Goal: Transaction & Acquisition: Purchase product/service

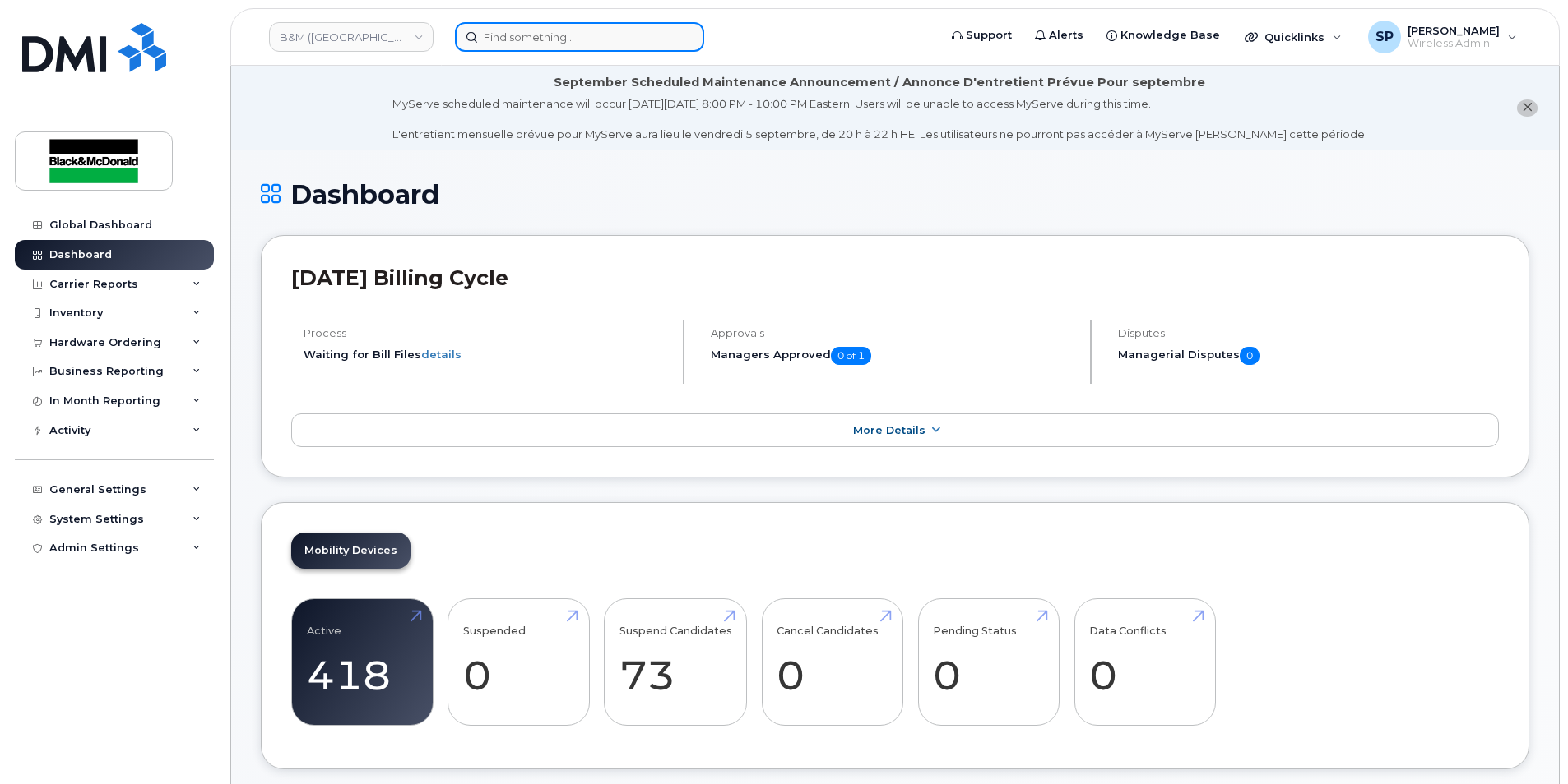
click at [529, 28] on input at bounding box center [579, 37] width 249 height 29
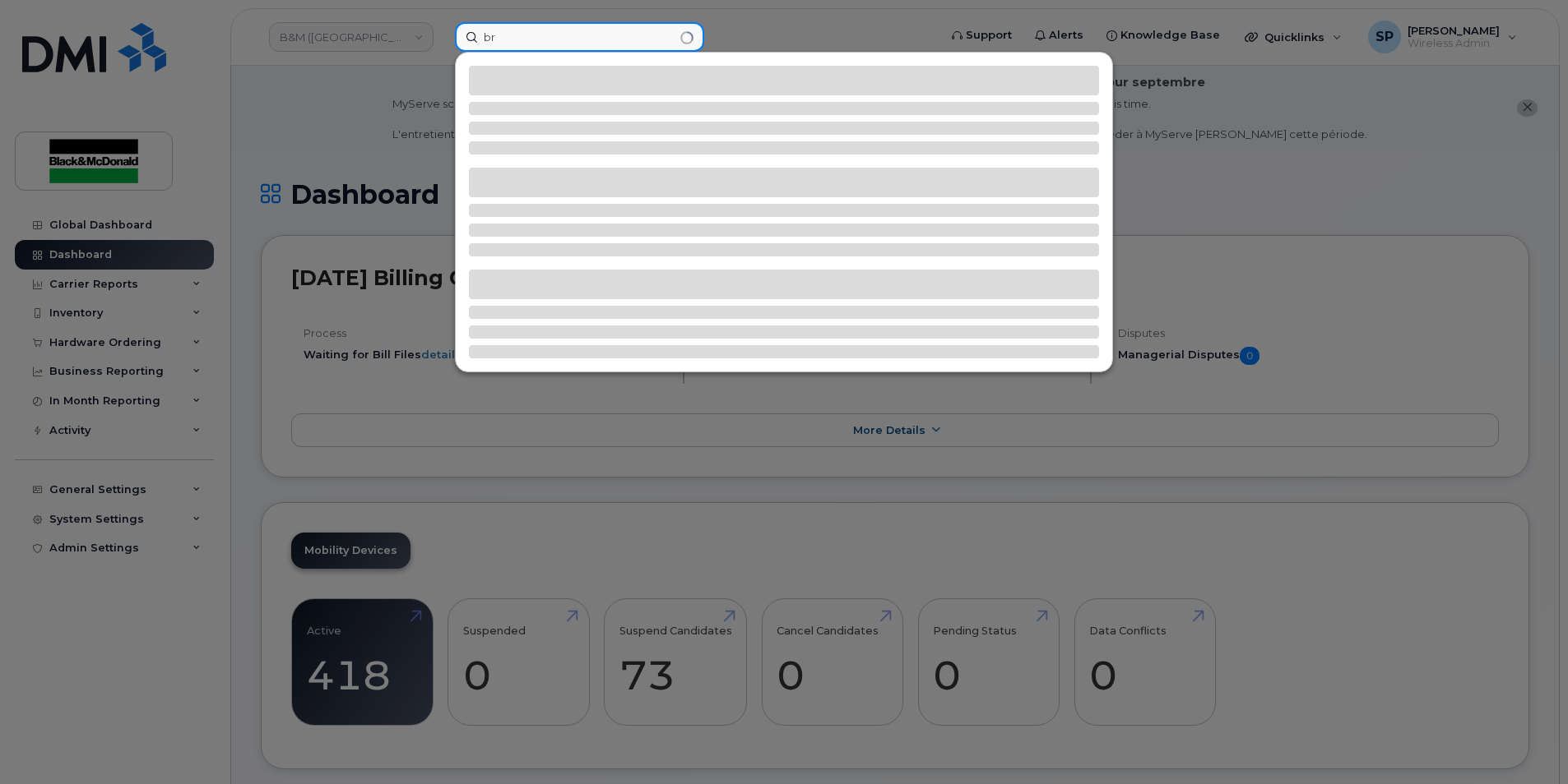
type input "b"
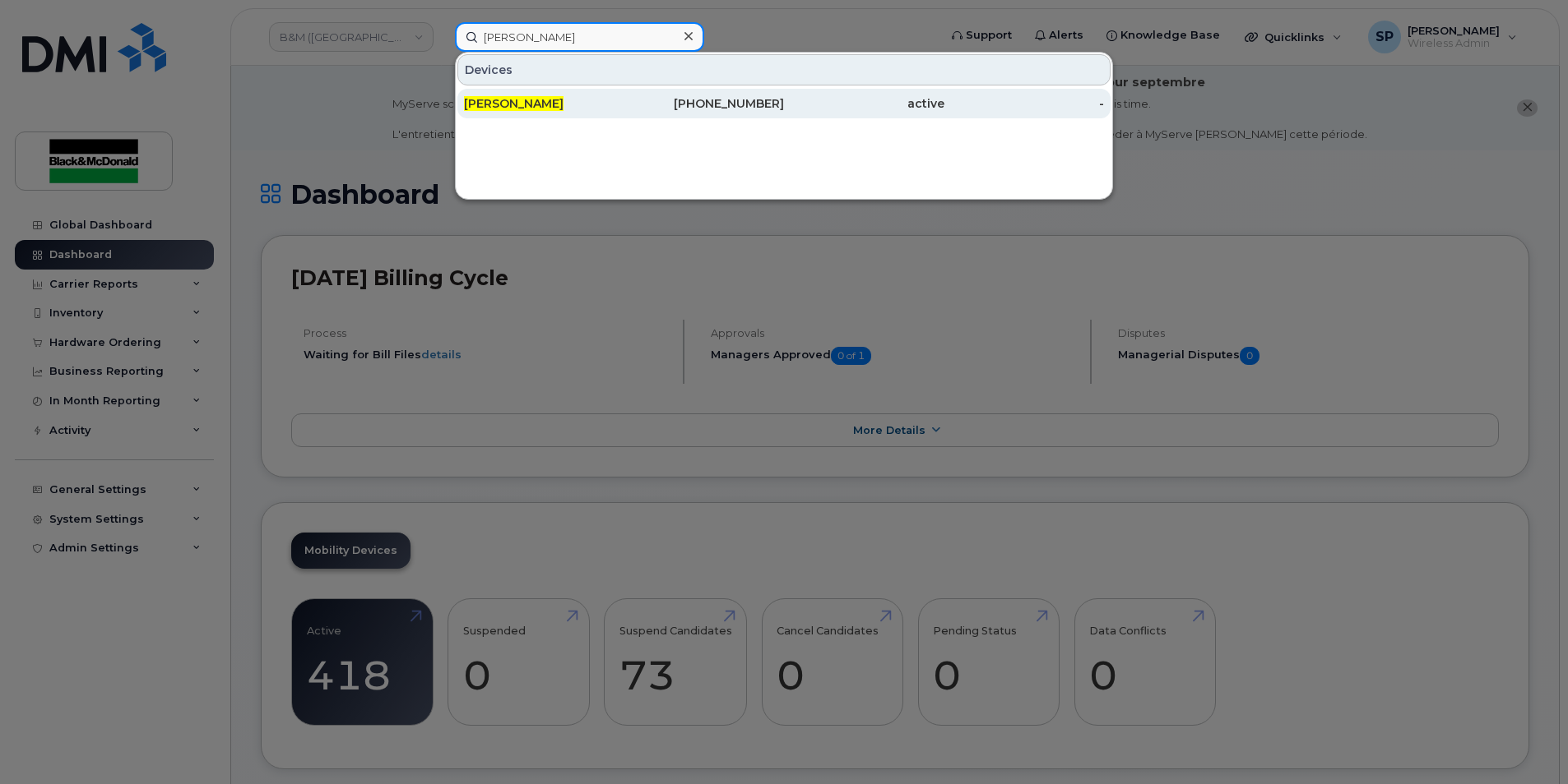
type input "ian kerr"
click at [578, 103] on div "[PERSON_NAME]" at bounding box center [545, 103] width 161 height 16
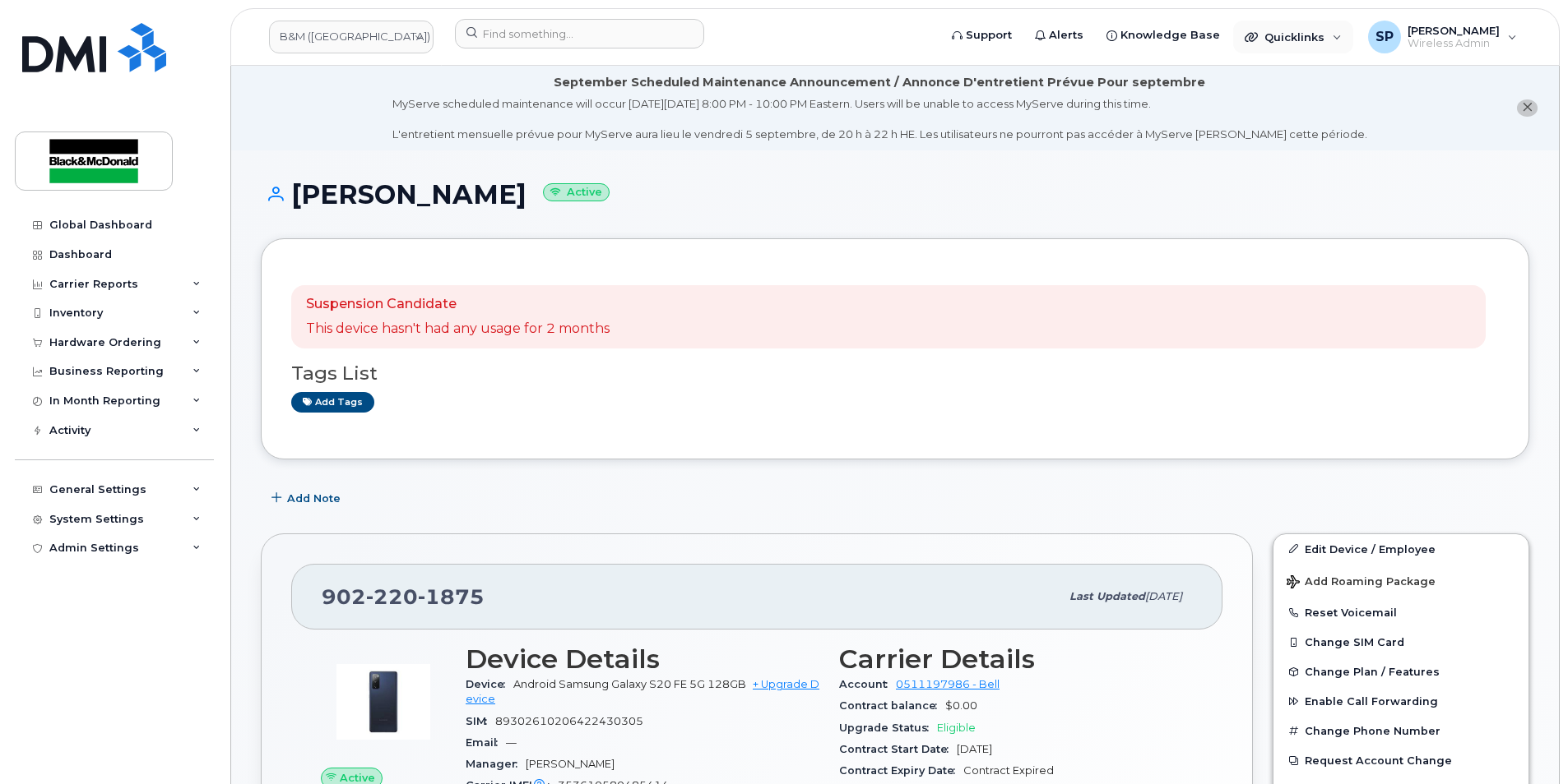
drag, startPoint x: 1247, startPoint y: 35, endPoint x: 1278, endPoint y: 74, distance: 49.8
click at [1248, 35] on icon at bounding box center [1250, 36] width 13 height 13
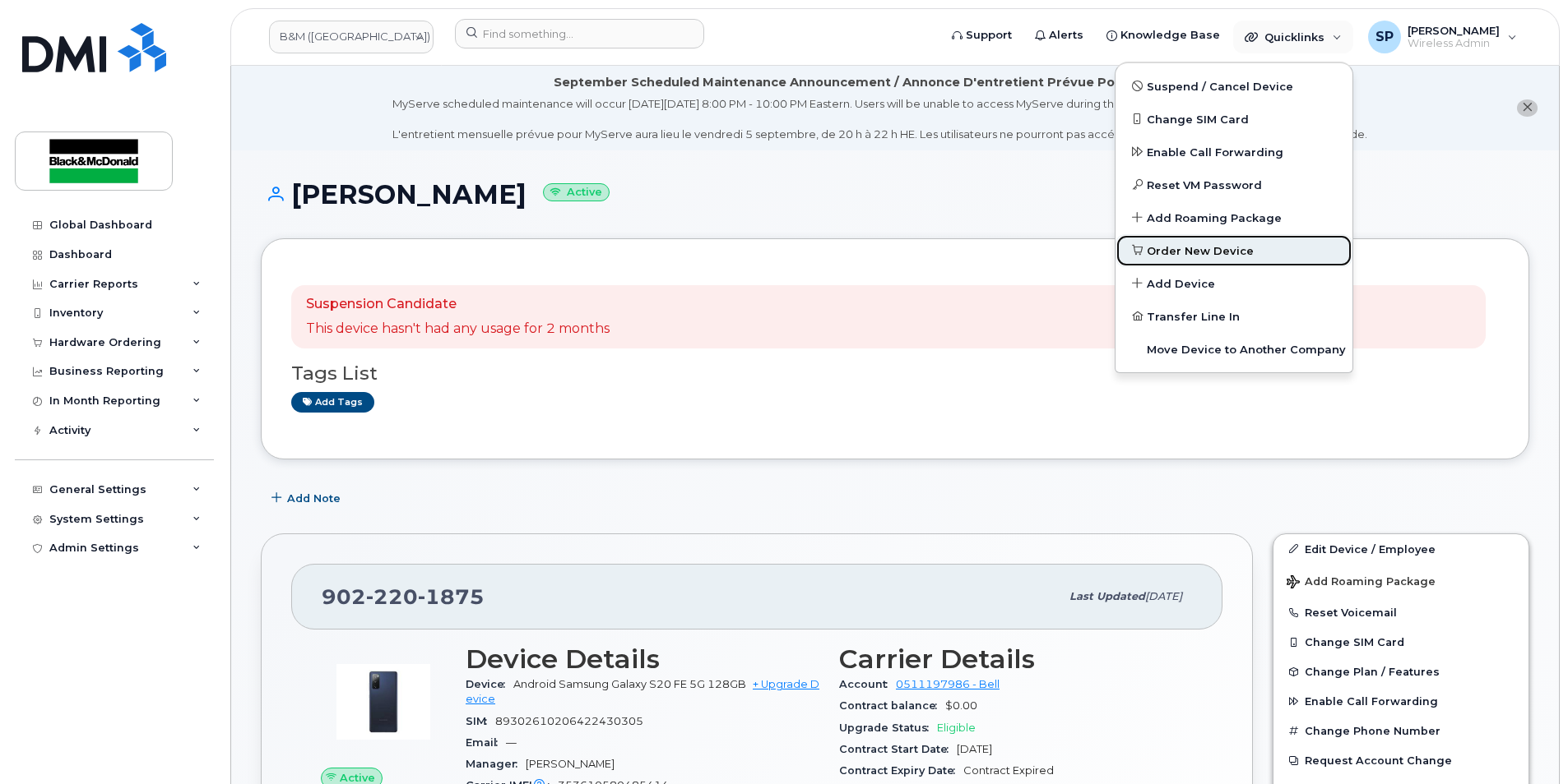
click at [1189, 255] on span "Order New Device" at bounding box center [1200, 251] width 107 height 16
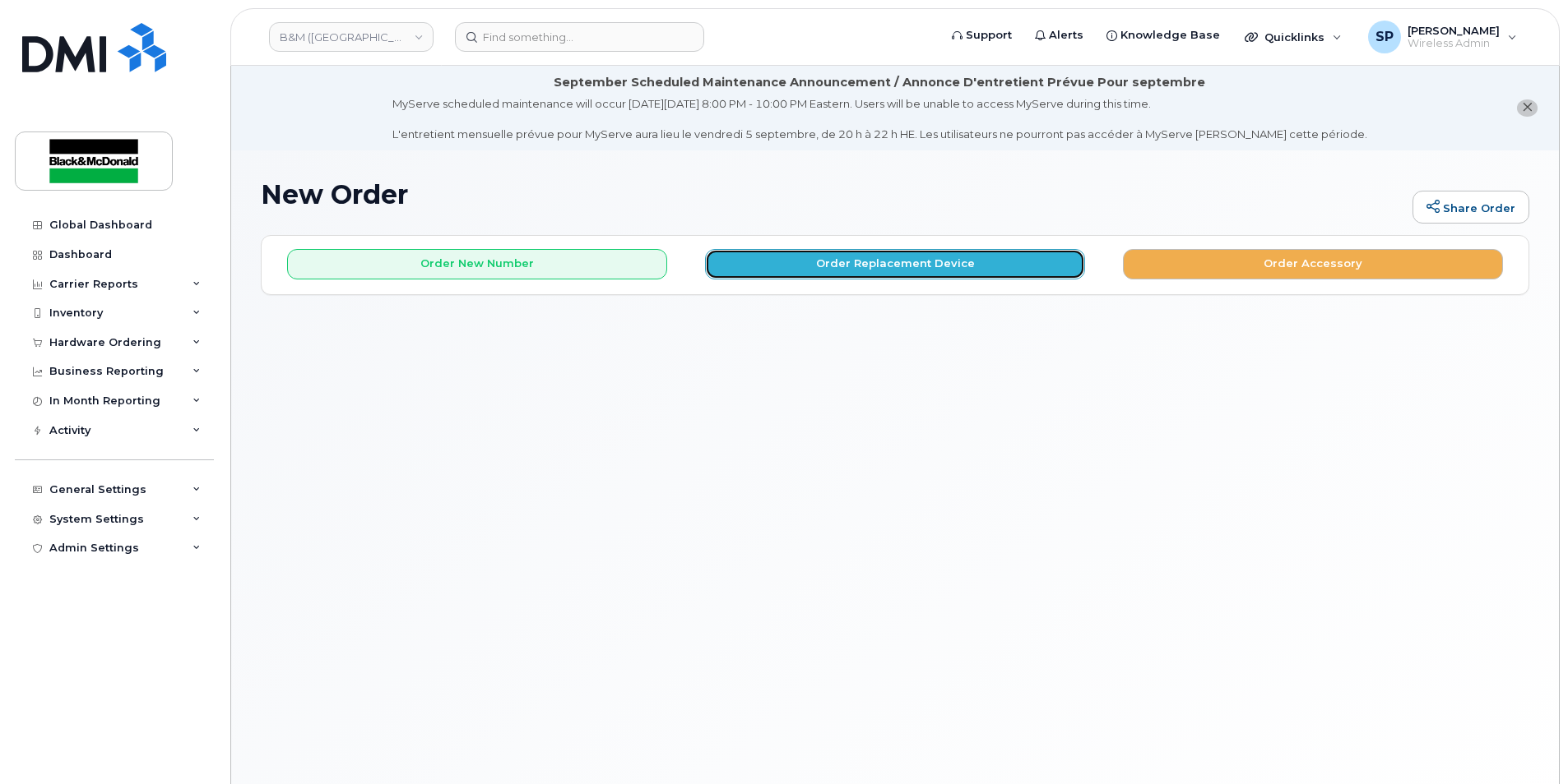
click at [826, 257] on button "Order Replacement Device" at bounding box center [895, 264] width 380 height 30
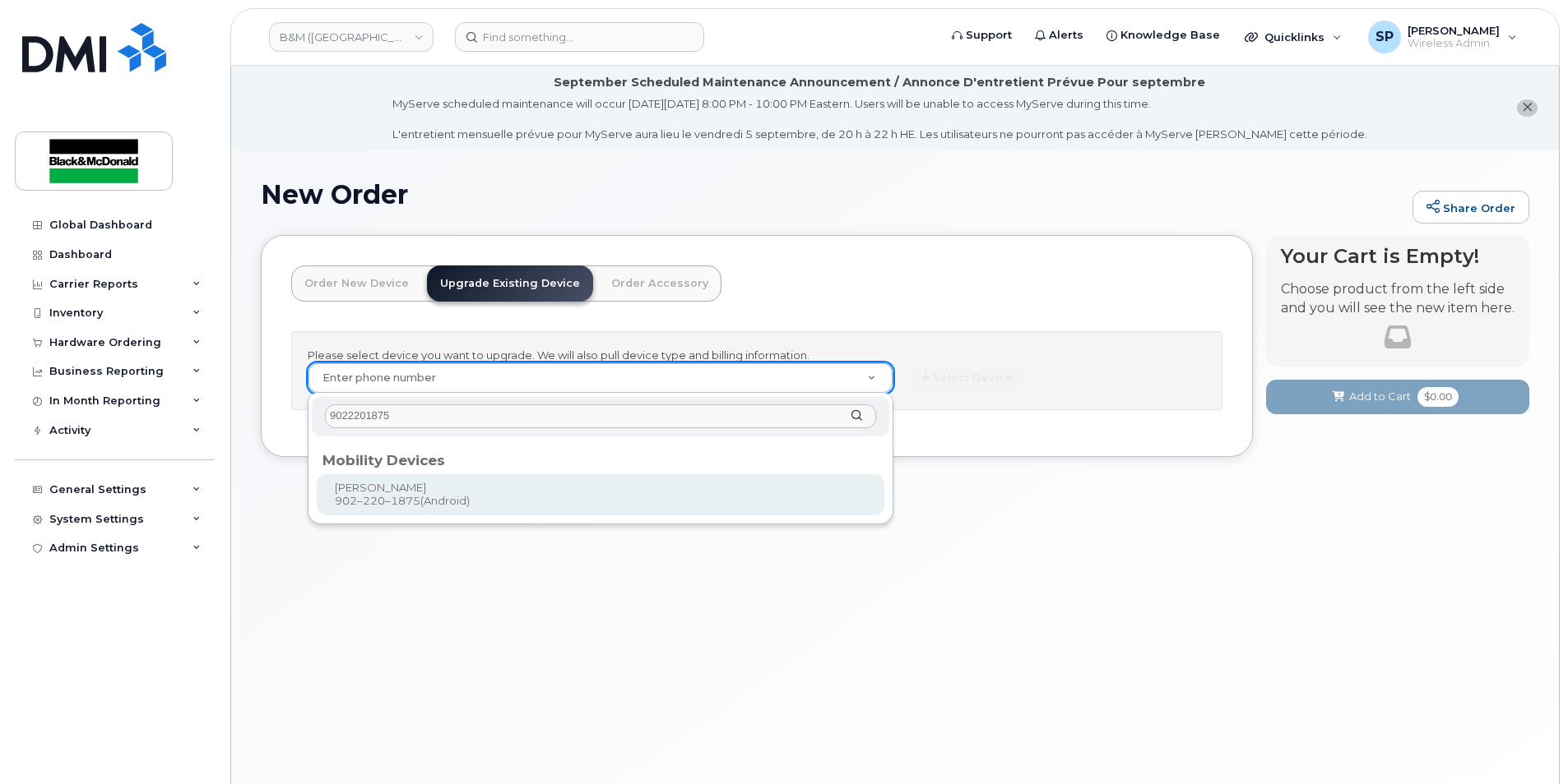
type input "9022201875"
type input "401936"
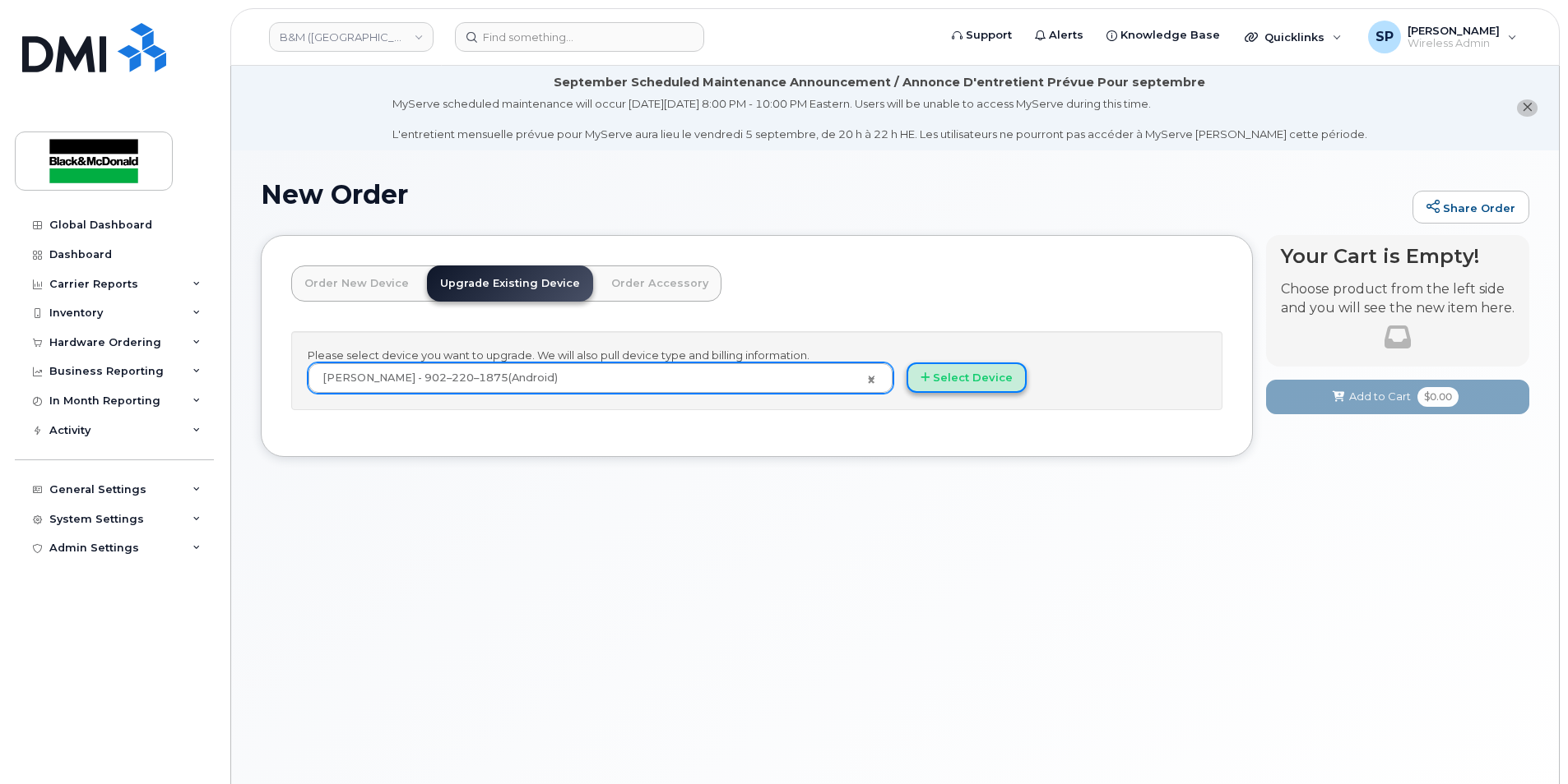
click at [931, 392] on button "Select Device" at bounding box center [966, 377] width 120 height 30
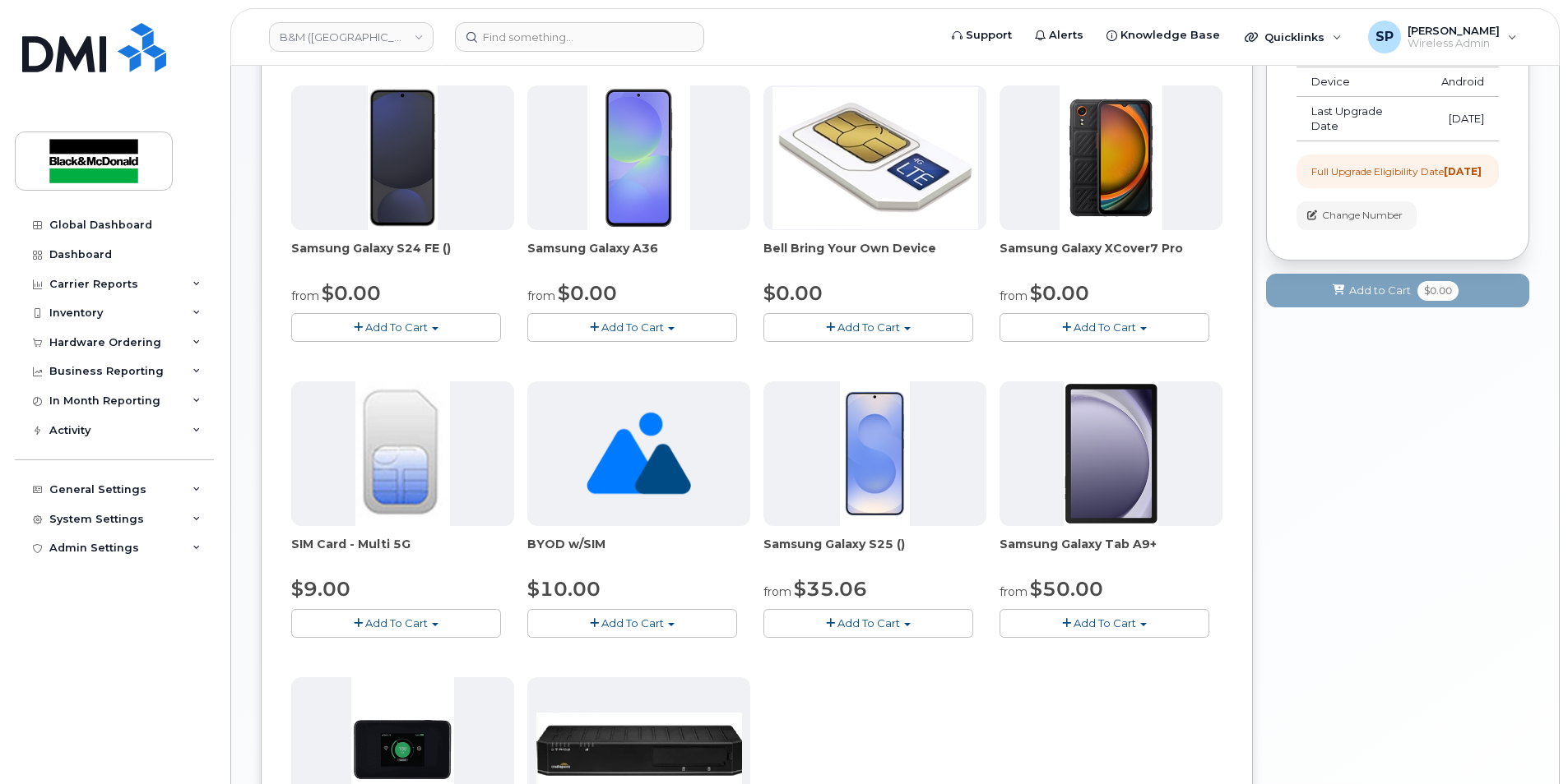
scroll to position [326, 0]
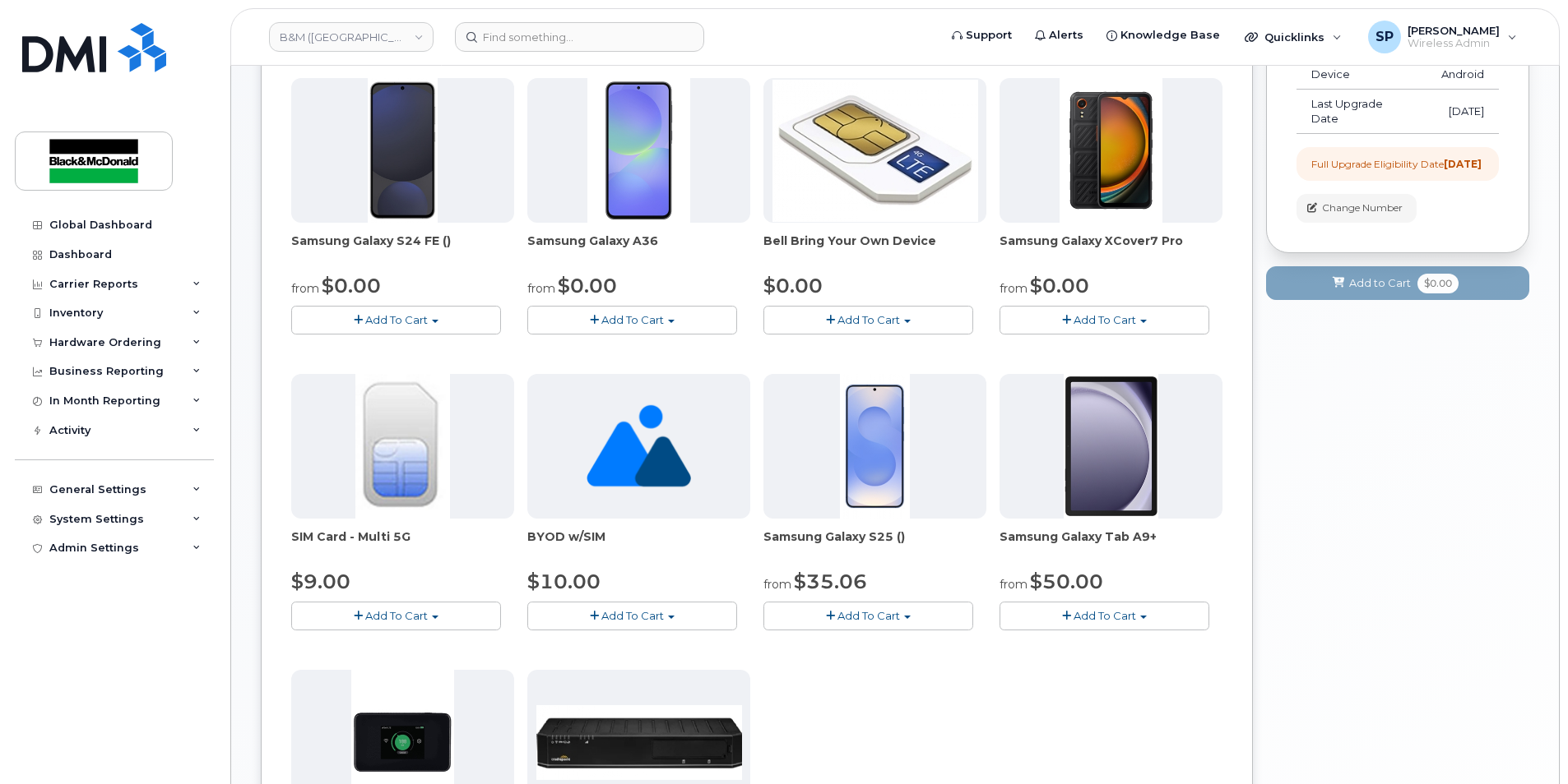
click at [627, 314] on span "Add To Cart" at bounding box center [633, 319] width 62 height 13
click at [526, 271] on div "Samsung Galaxy S24 FE () from $0.00 Add To Cart $0.00 - 3 year term - voice & d…" at bounding box center [756, 516] width 931 height 875
click at [461, 322] on button "Add To Cart" at bounding box center [395, 320] width 210 height 28
click at [437, 359] on link "$0.00 - 3 year term - voice & data plan (128GB)" at bounding box center [438, 351] width 286 height 21
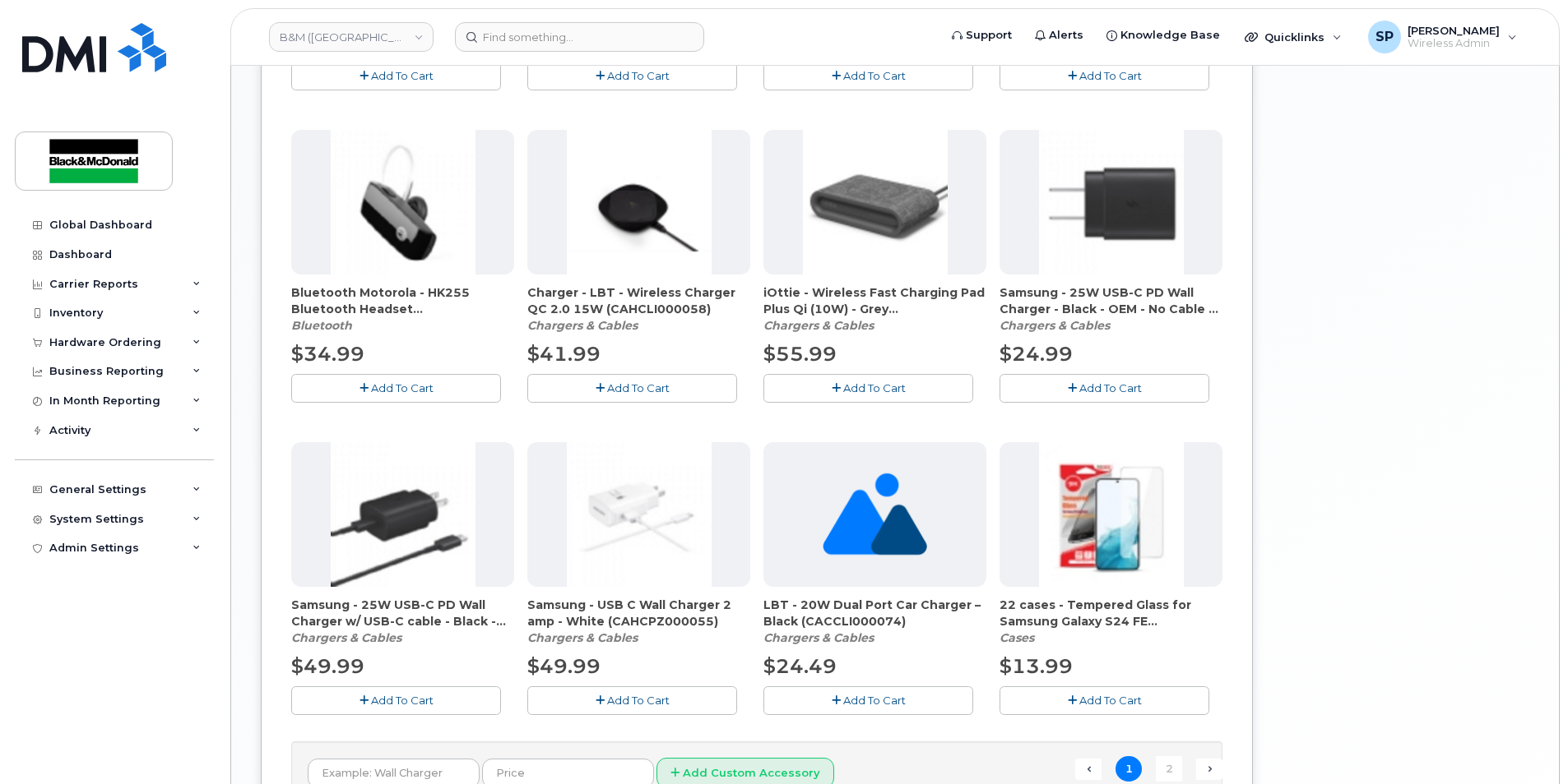
scroll to position [1032, 0]
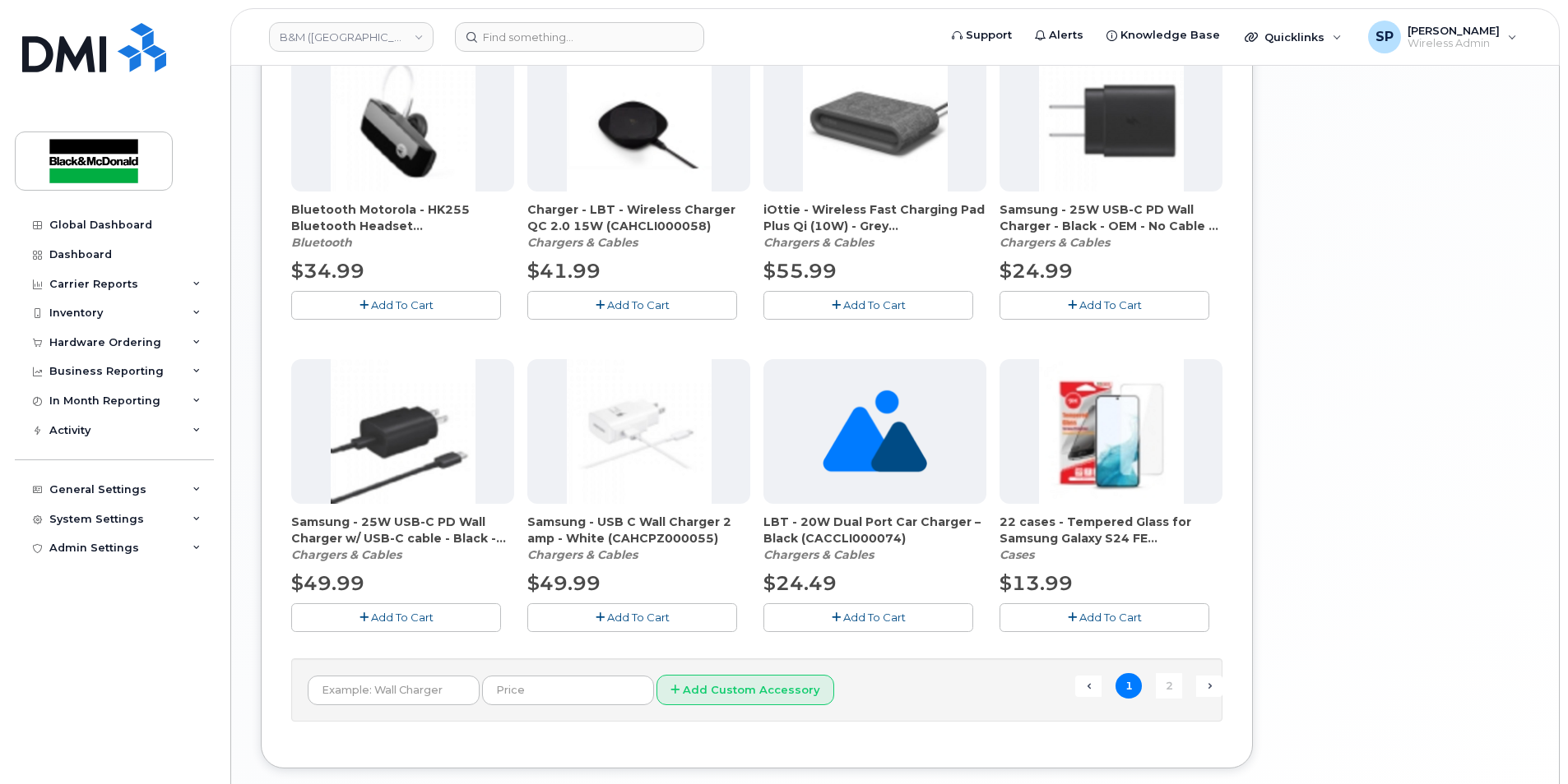
click at [1112, 617] on span "Add To Cart" at bounding box center [1110, 617] width 62 height 13
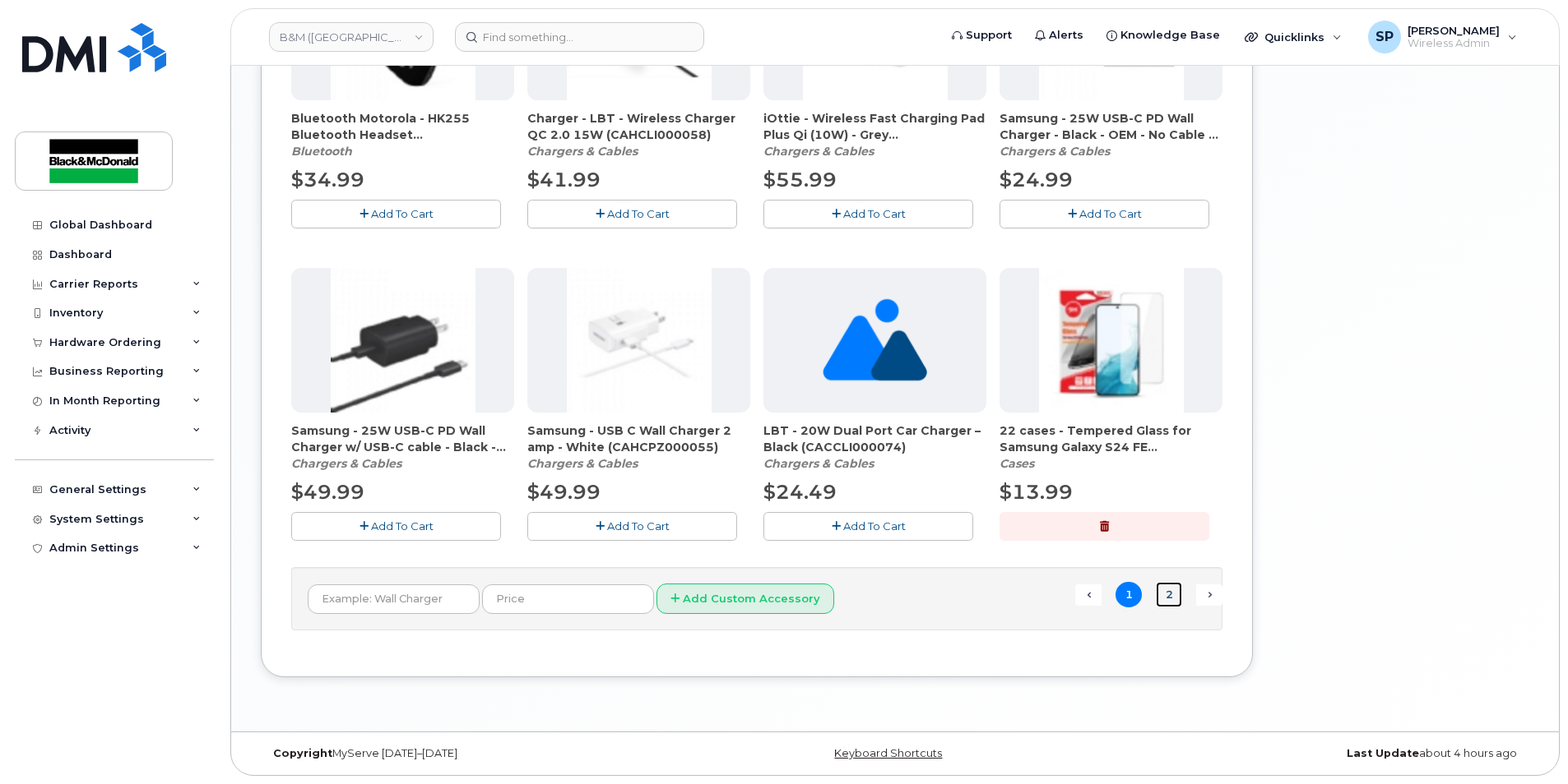
click at [1171, 600] on link "2" at bounding box center [1168, 595] width 26 height 26
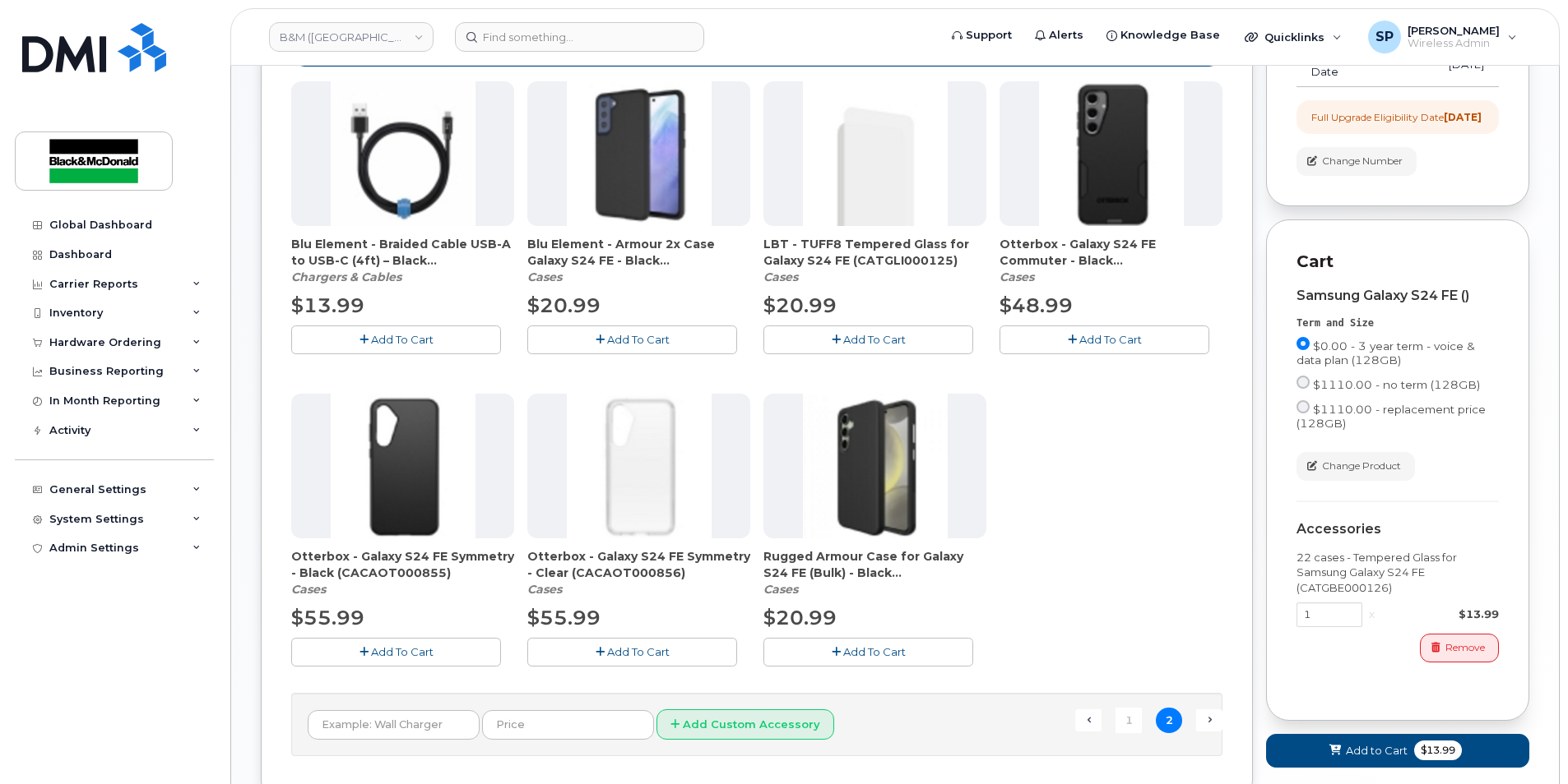
scroll to position [101, 0]
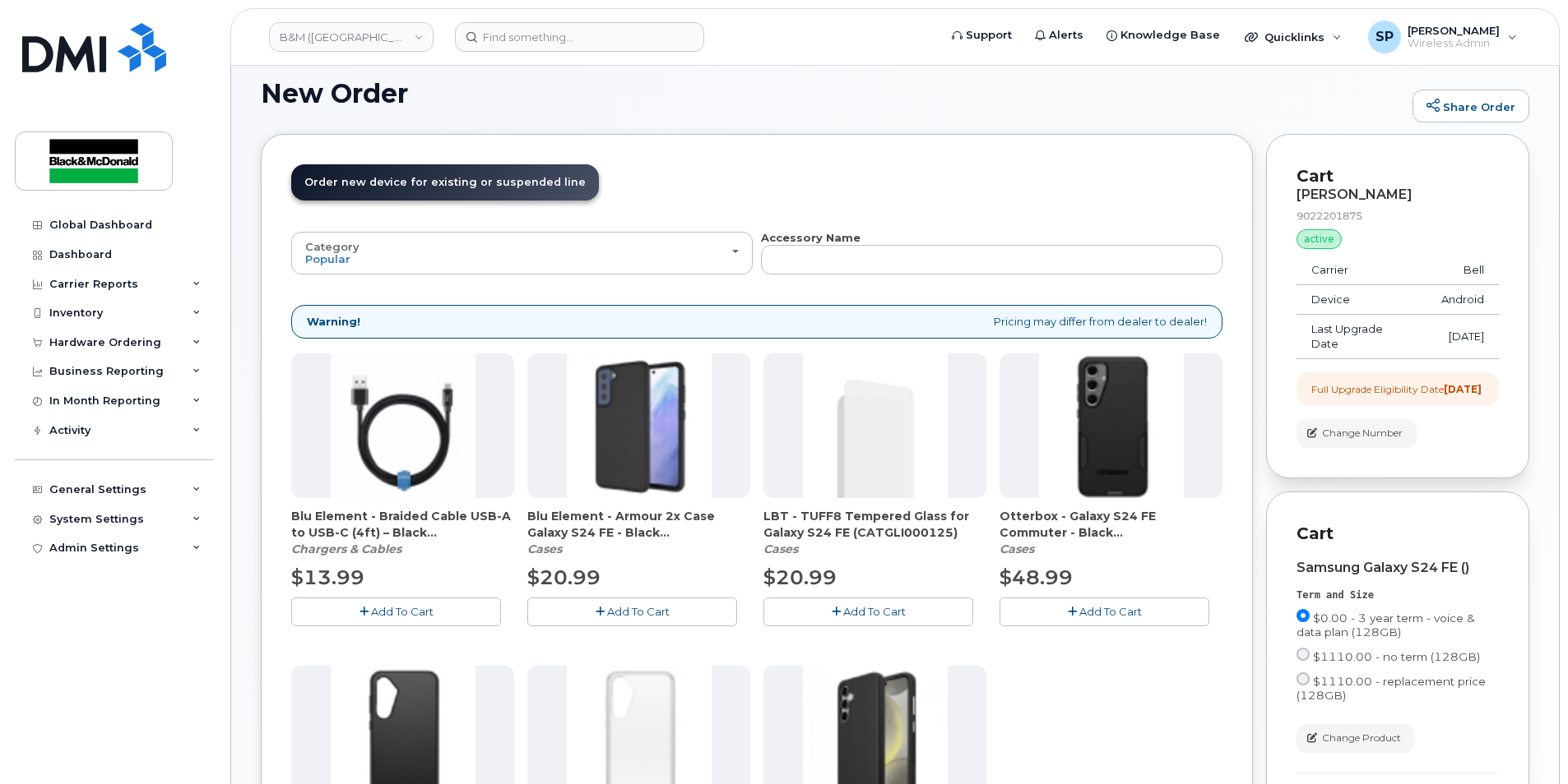
click at [639, 603] on button "Add To Cart" at bounding box center [632, 612] width 210 height 28
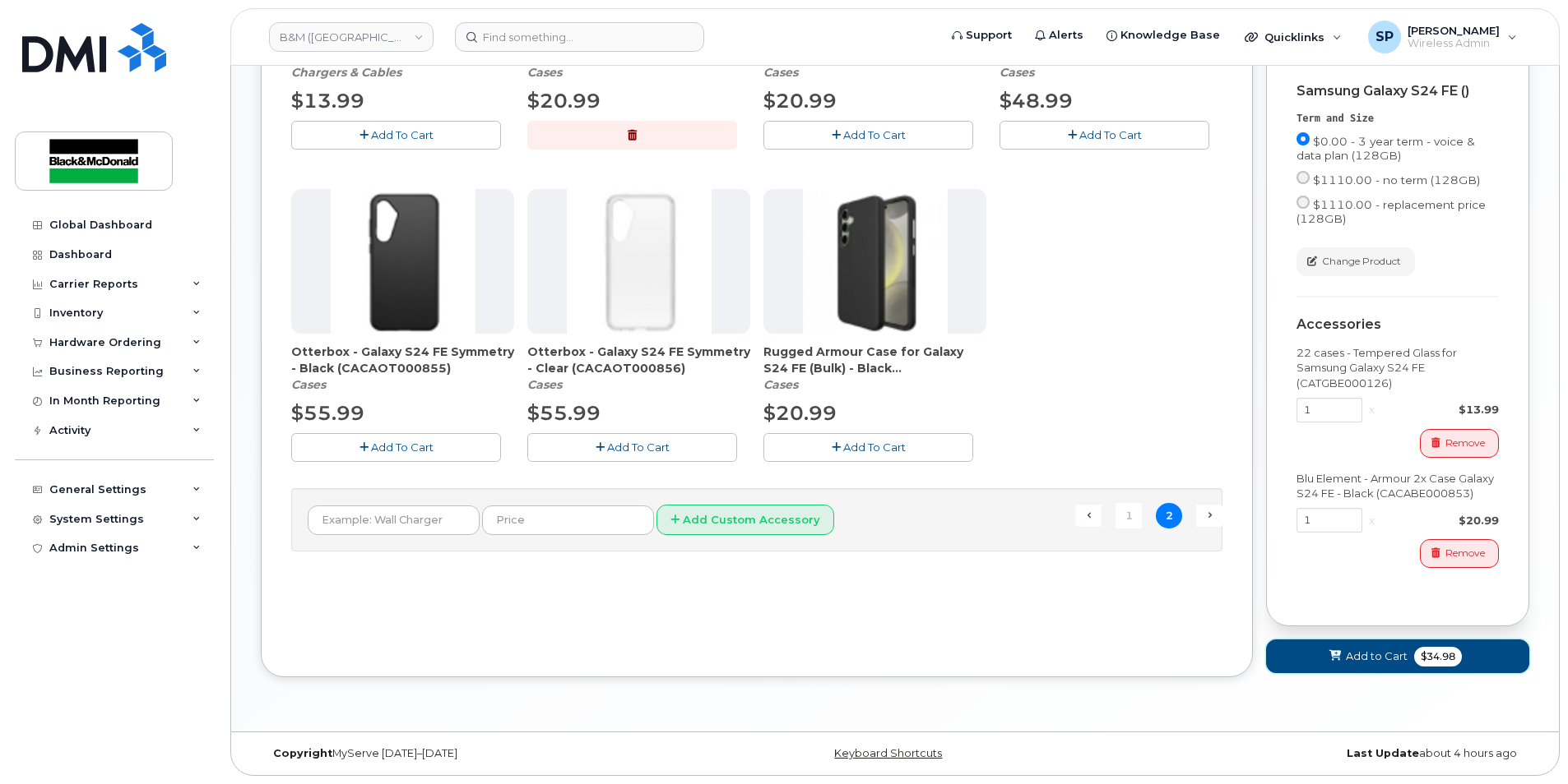
click at [1389, 666] on button "Add to Cart $34.98" at bounding box center [1397, 655] width 263 height 34
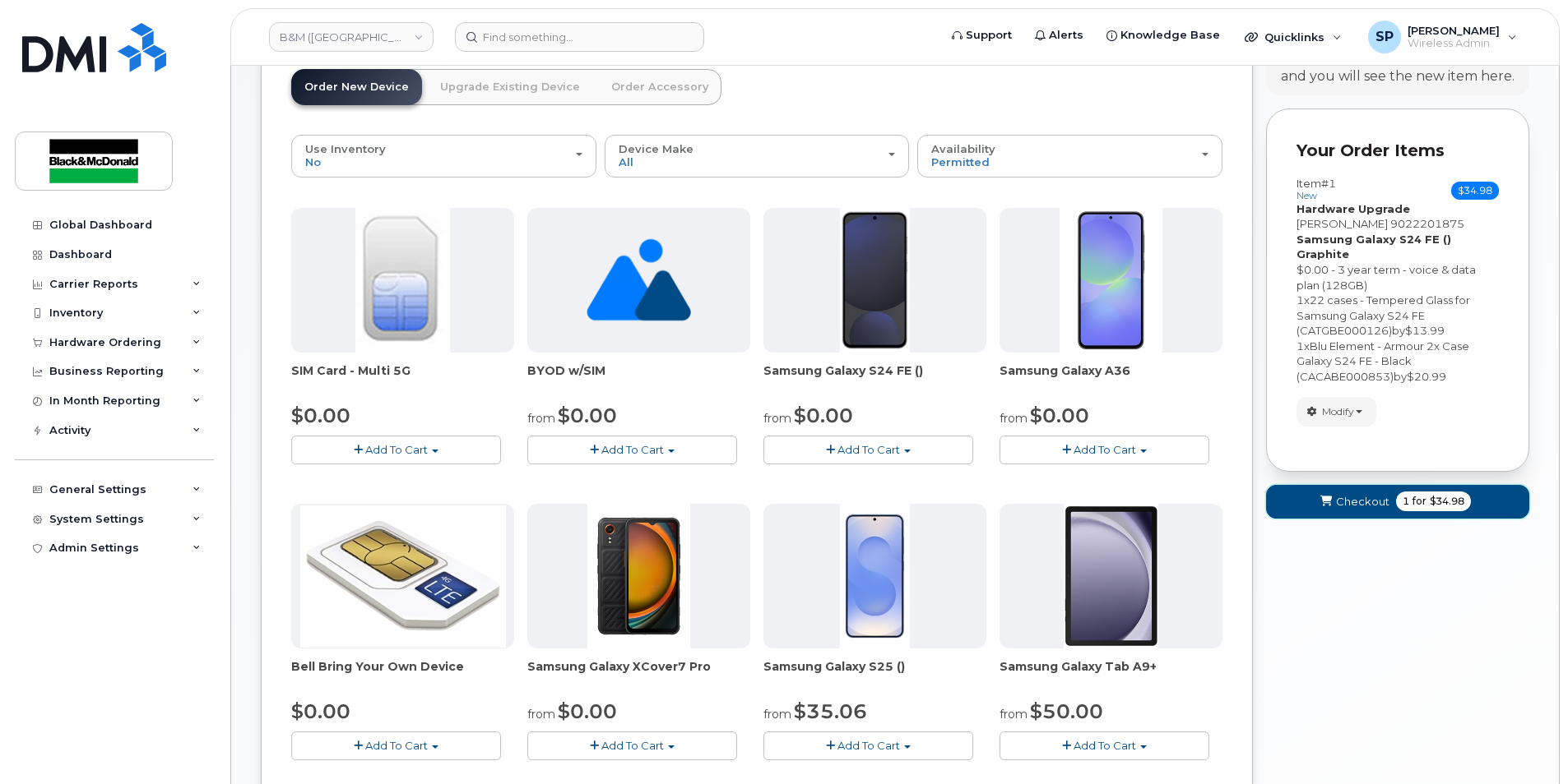
click at [1365, 494] on span "Checkout" at bounding box center [1363, 502] width 54 height 16
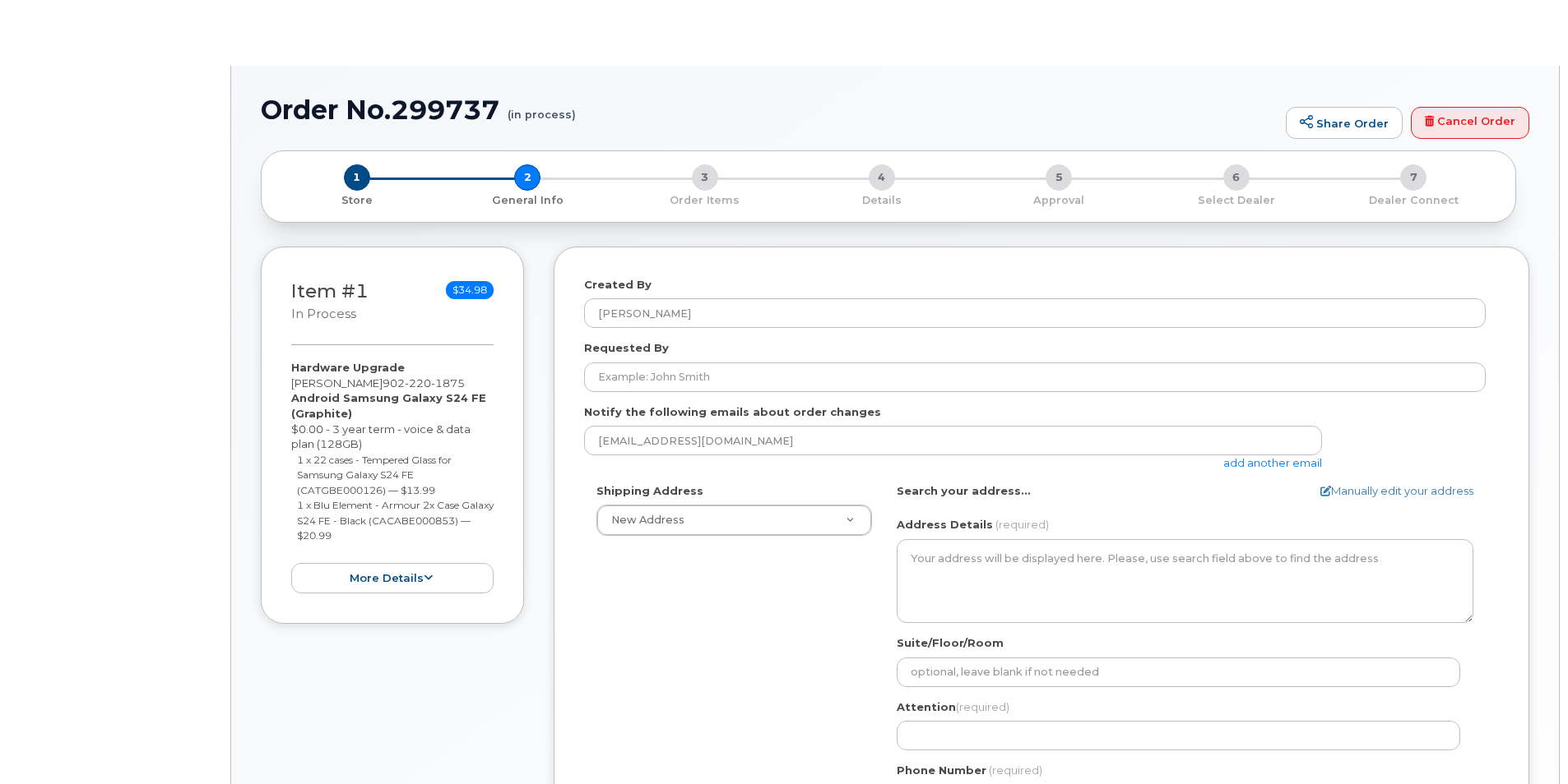
select select
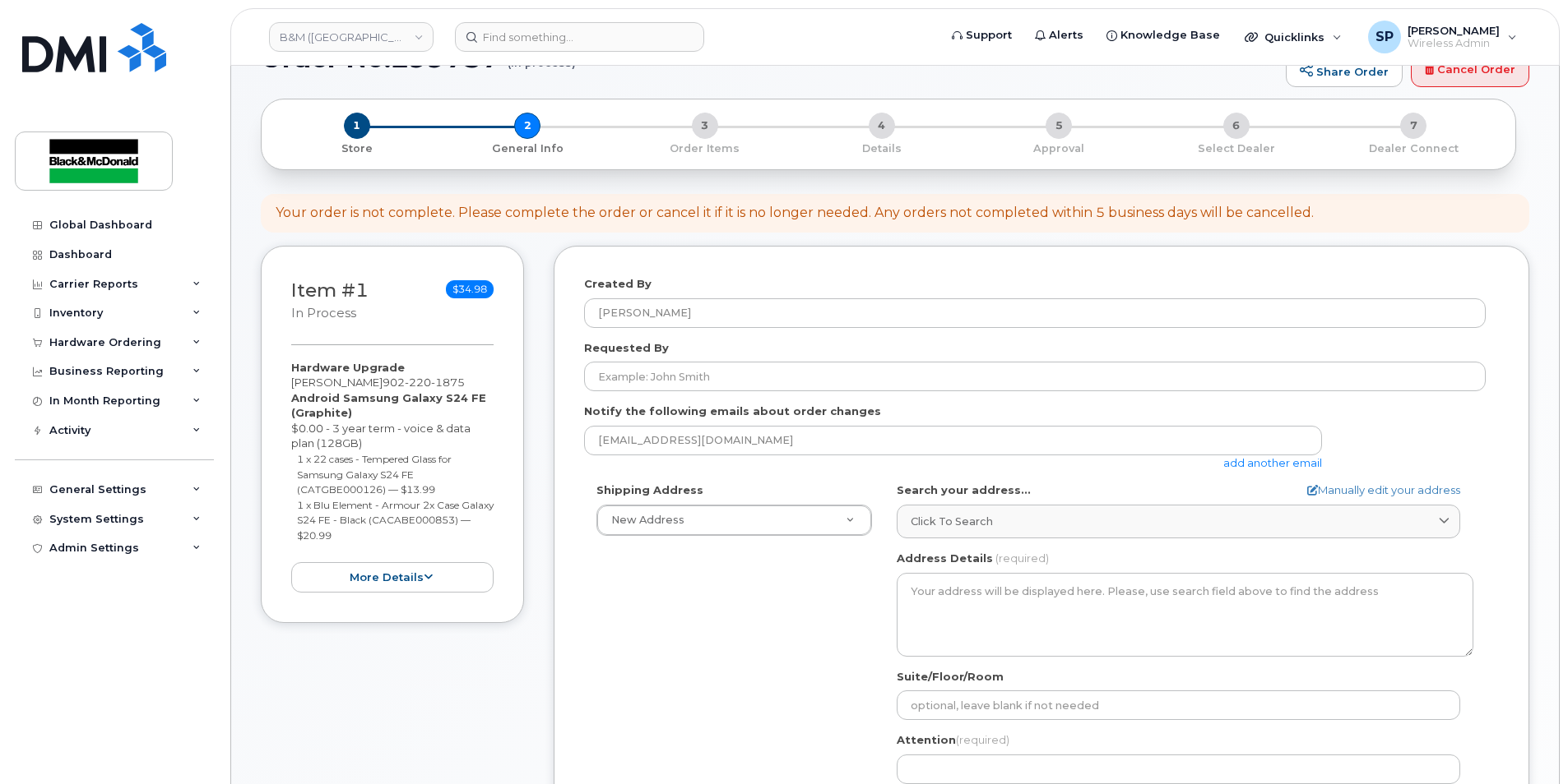
scroll to position [163, 0]
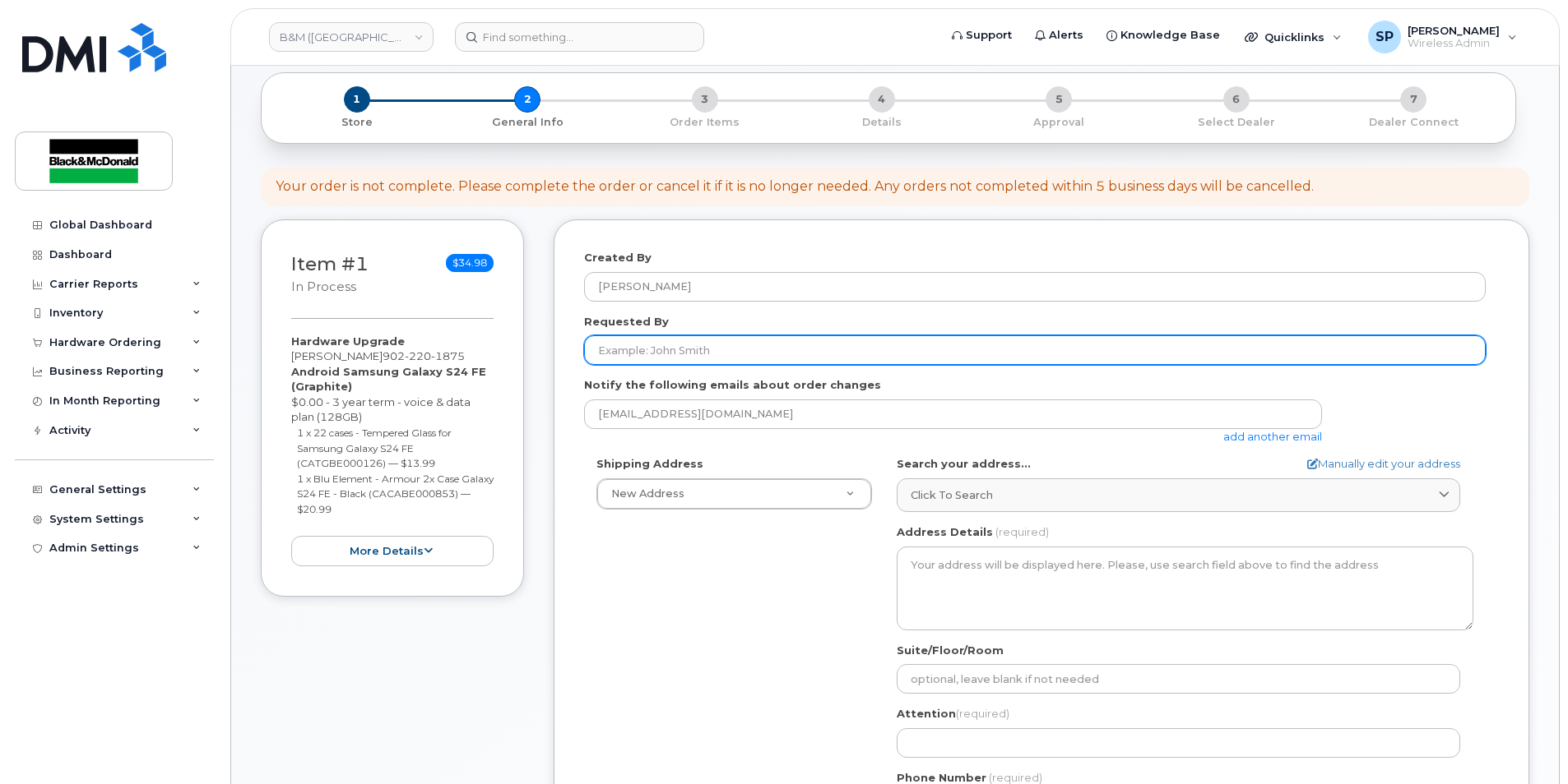
click at [688, 346] on input "Requested By" at bounding box center [1035, 350] width 902 height 29
type input "M"
type input "[PERSON_NAME]"
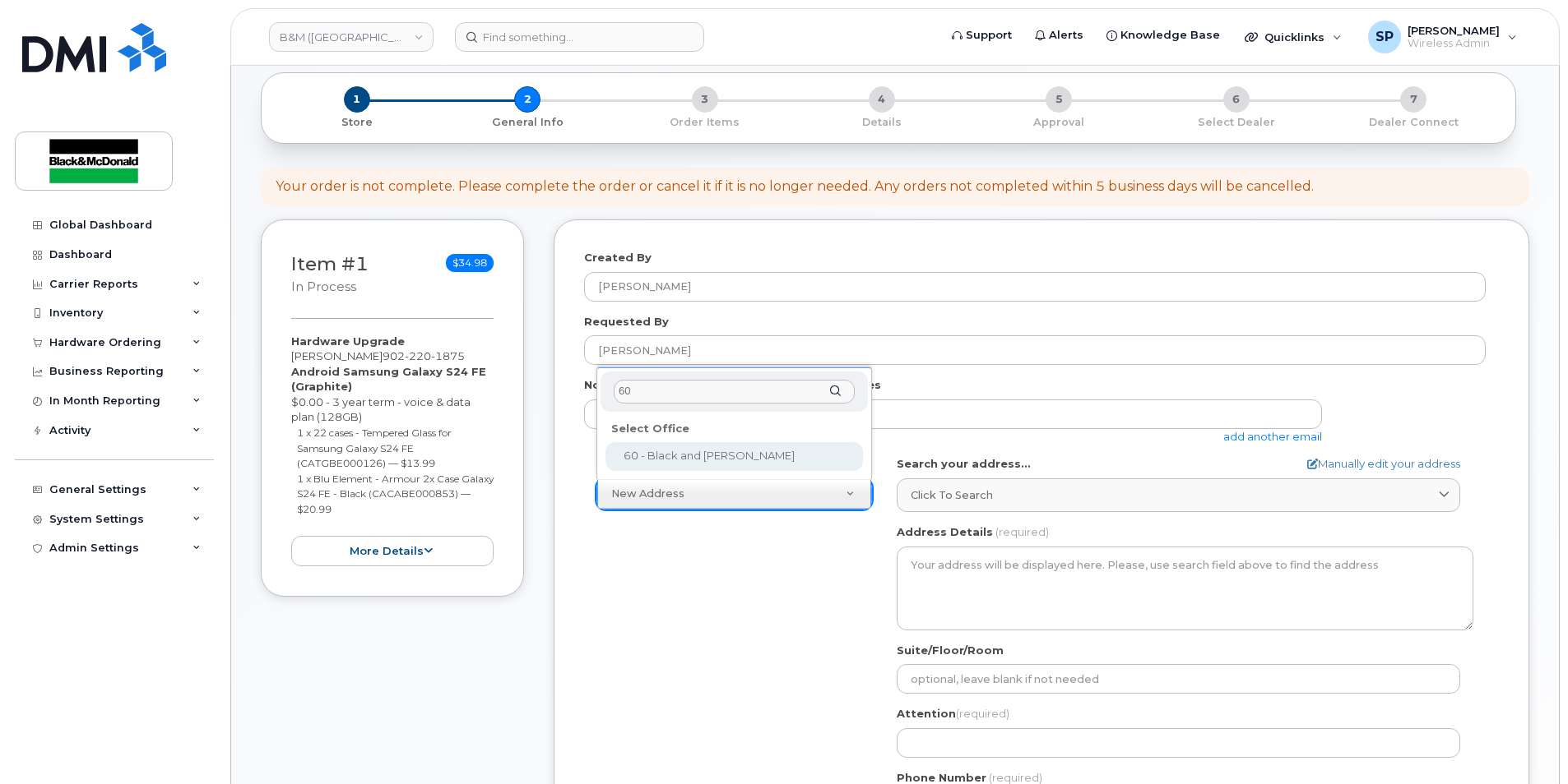
type input "60"
select select
type textarea "60 Cutler Avenue Dartmouth Nova Scotia B3B 0J6"
type input "Deanna Russell"
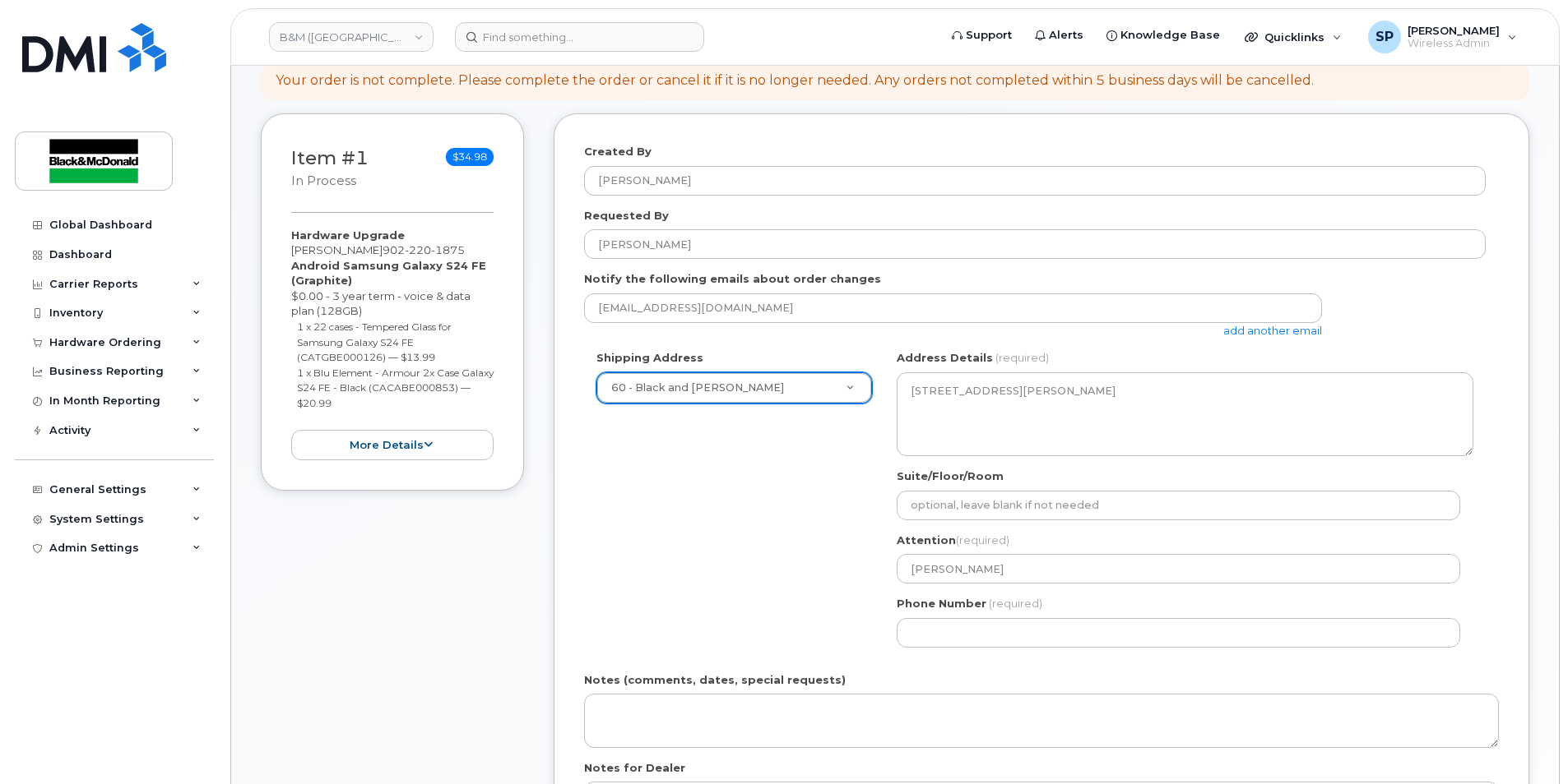
scroll to position [272, 0]
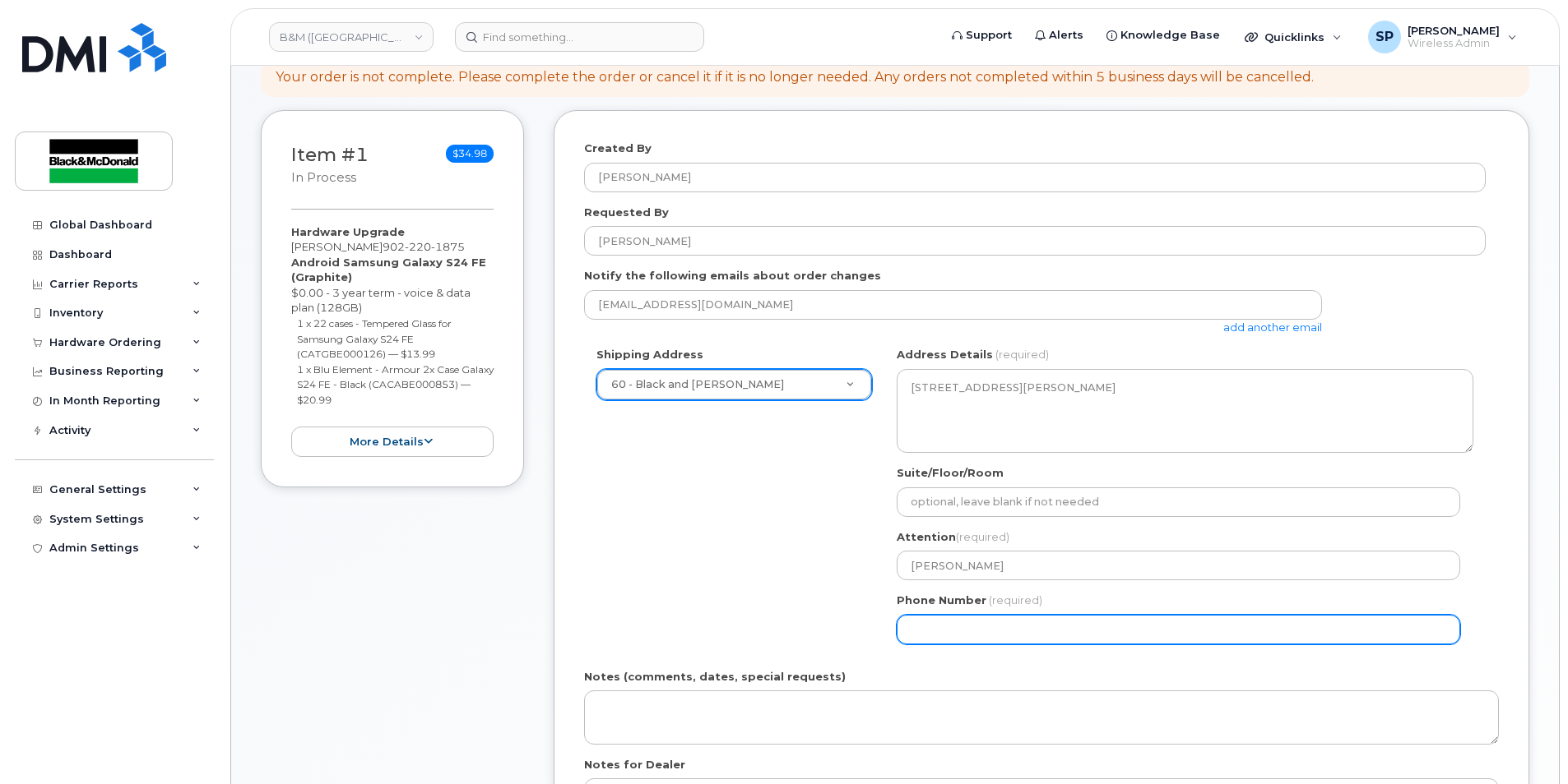
click at [979, 633] on input "Phone Number" at bounding box center [1178, 630] width 564 height 29
select select
type input "9024683101"
select select
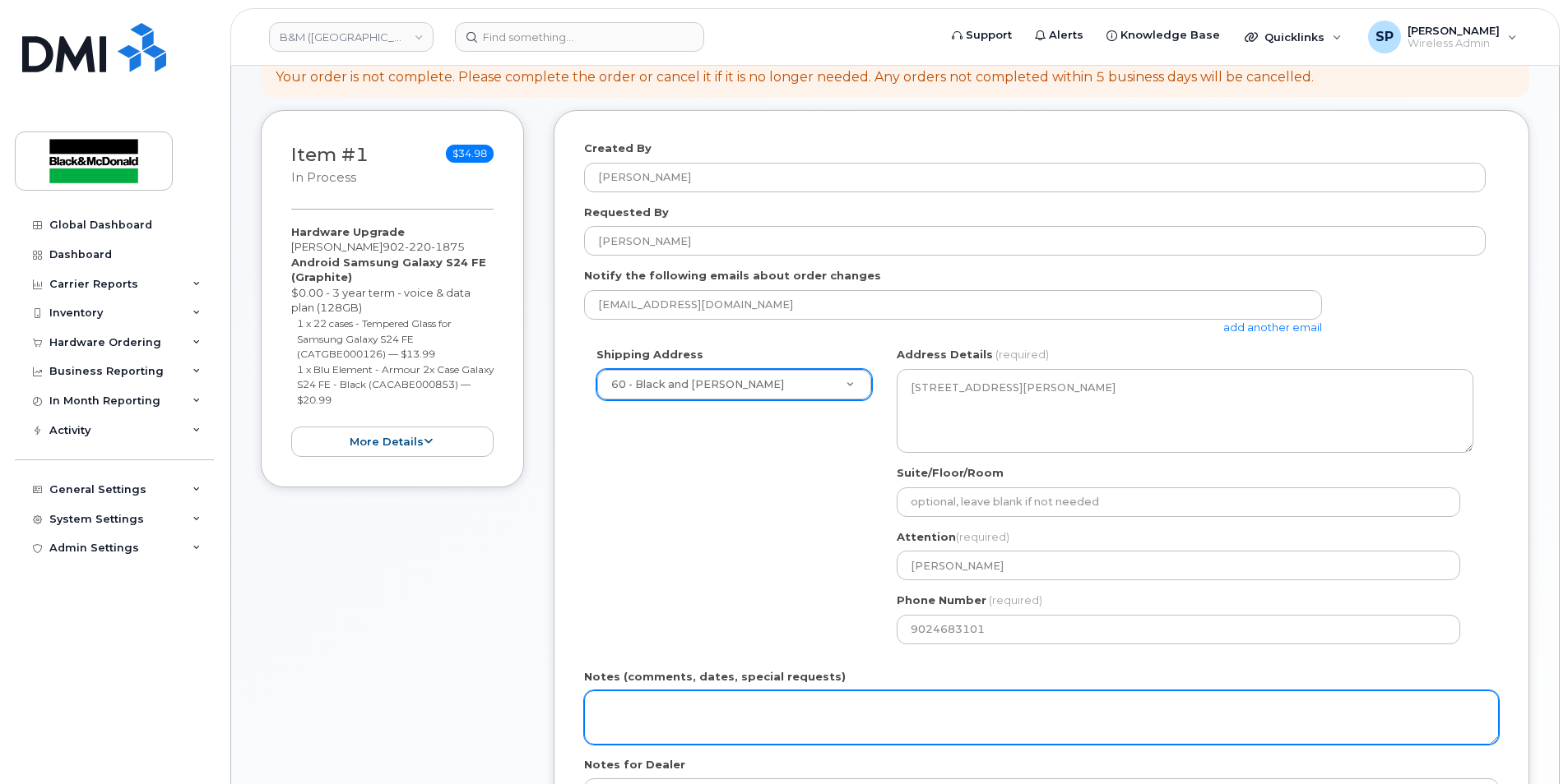
click at [611, 705] on textarea "Notes (comments, dates, special requests)" at bounding box center [1042, 718] width 915 height 54
click at [691, 710] on textarea "PO #" at bounding box center [1042, 718] width 915 height 54
paste textarea "80537718"
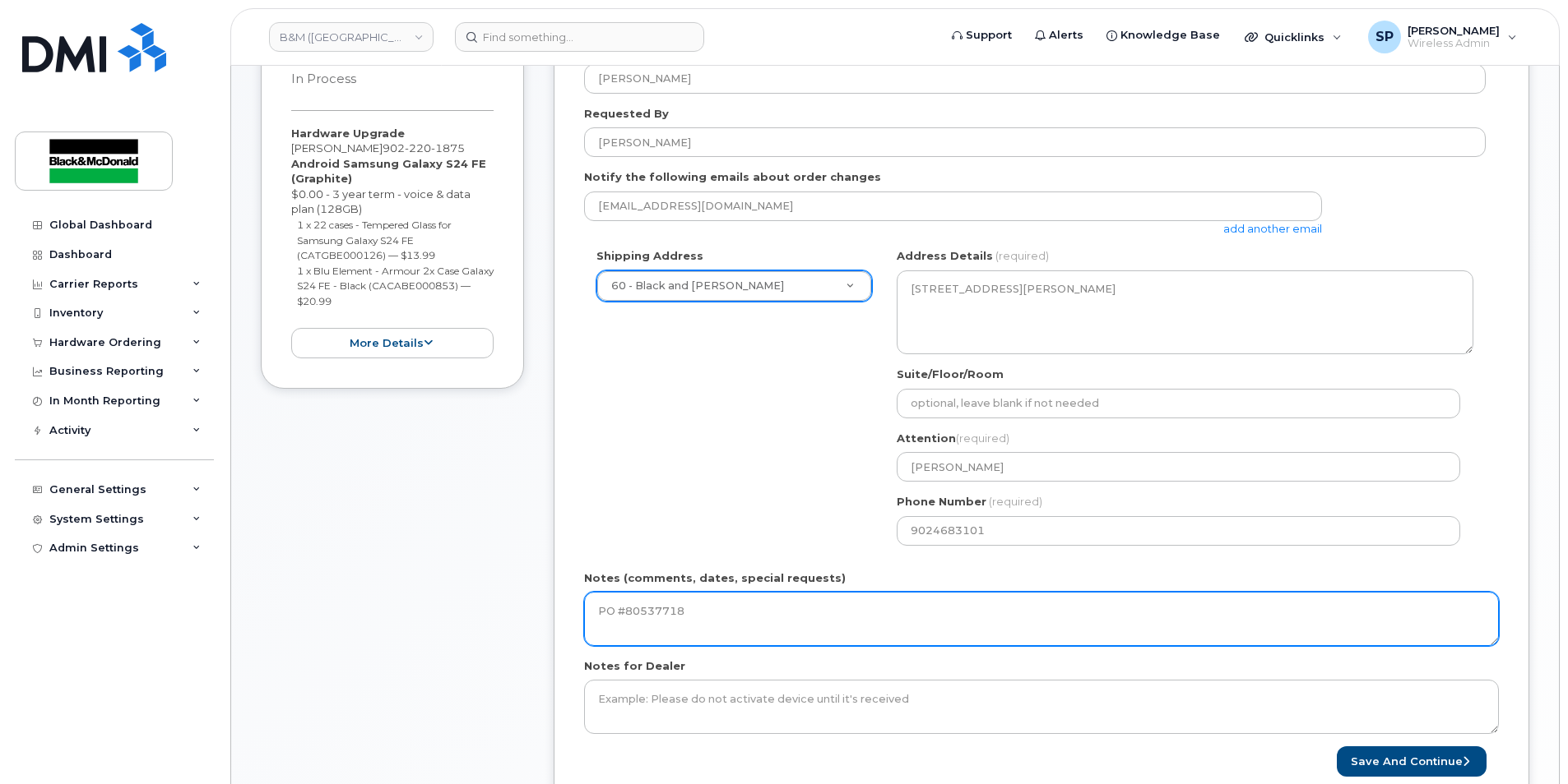
scroll to position [543, 0]
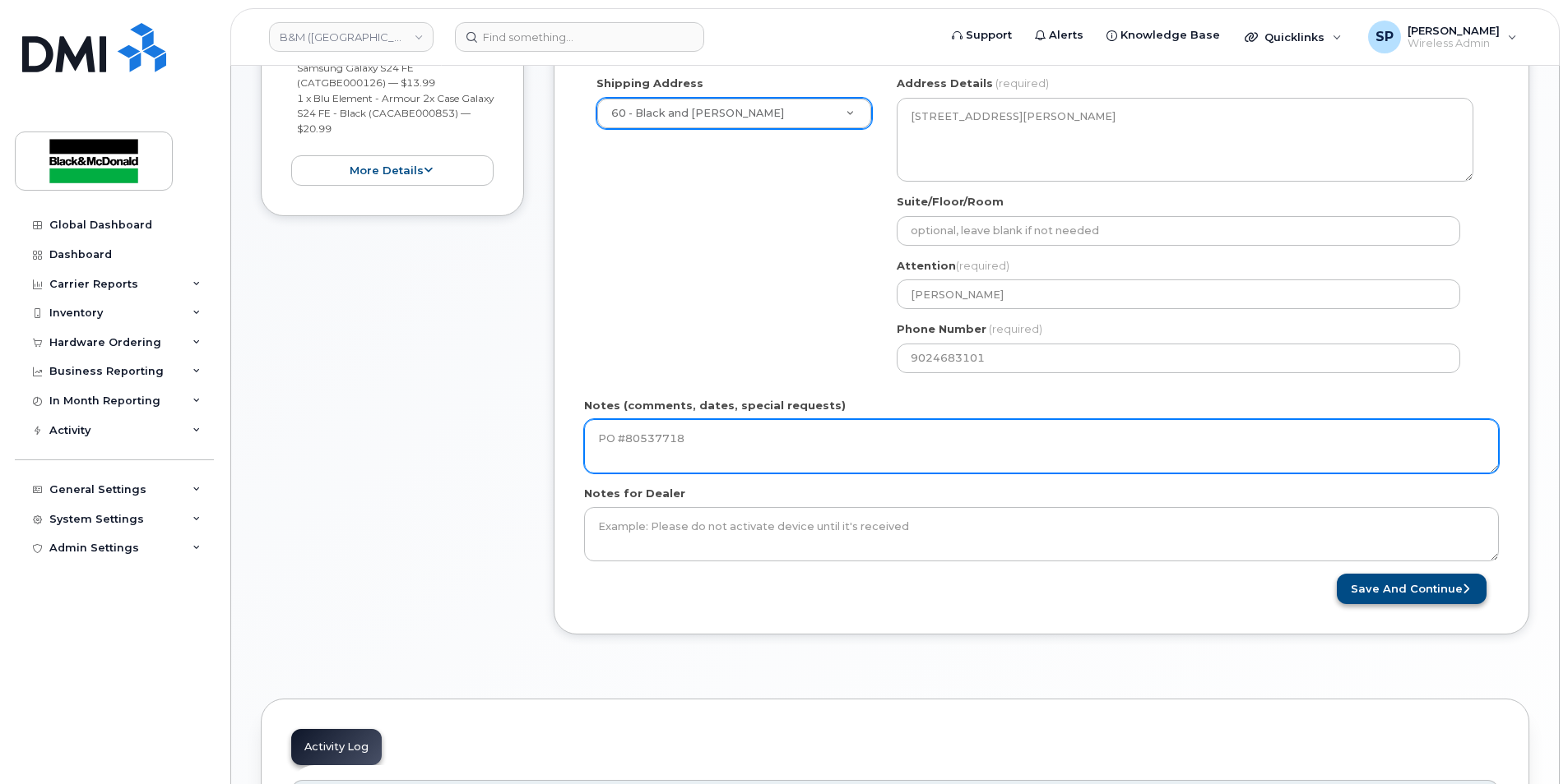
type textarea "PO #80537718"
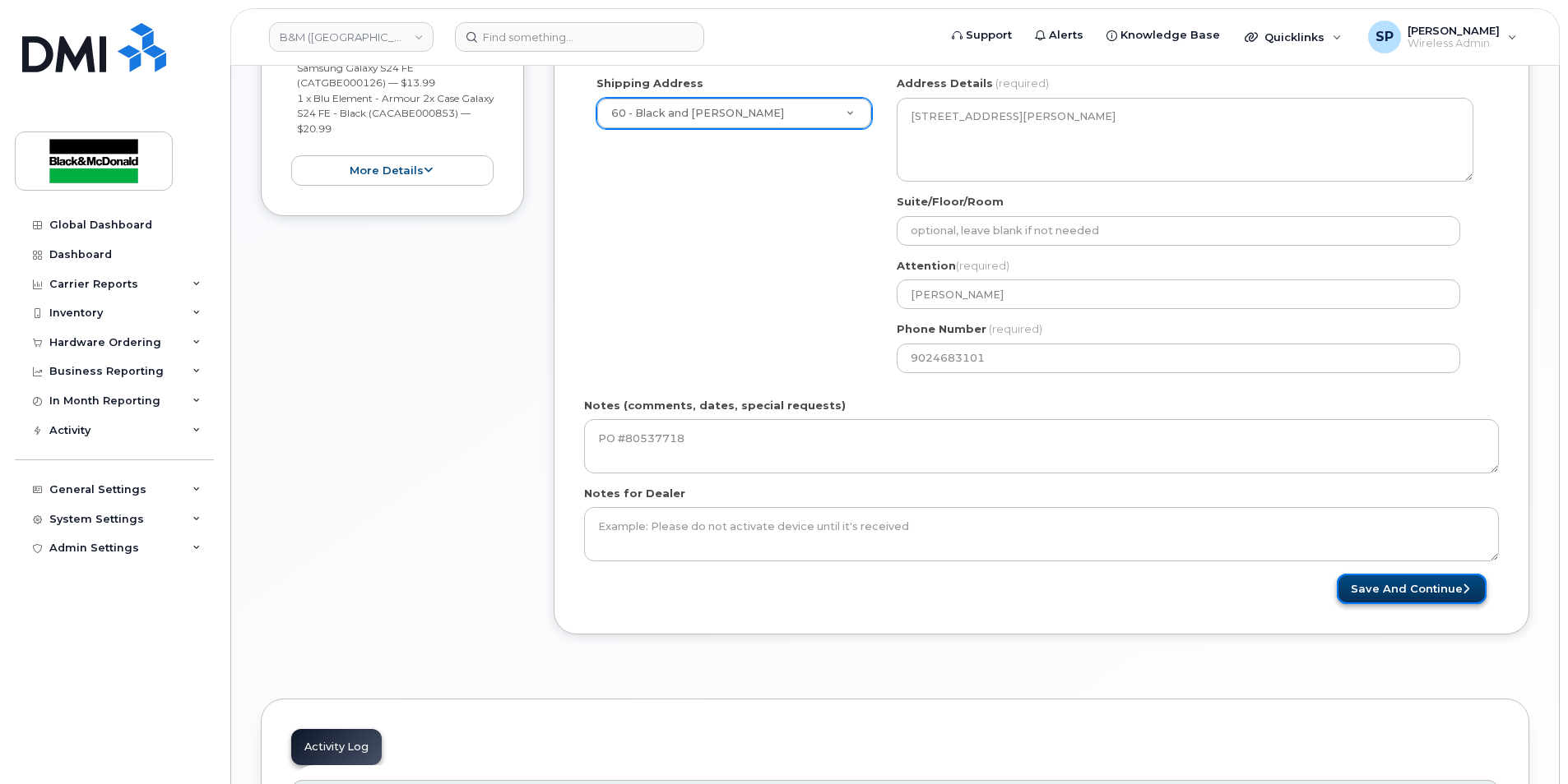
click at [1377, 593] on button "Save and Continue" at bounding box center [1411, 588] width 149 height 30
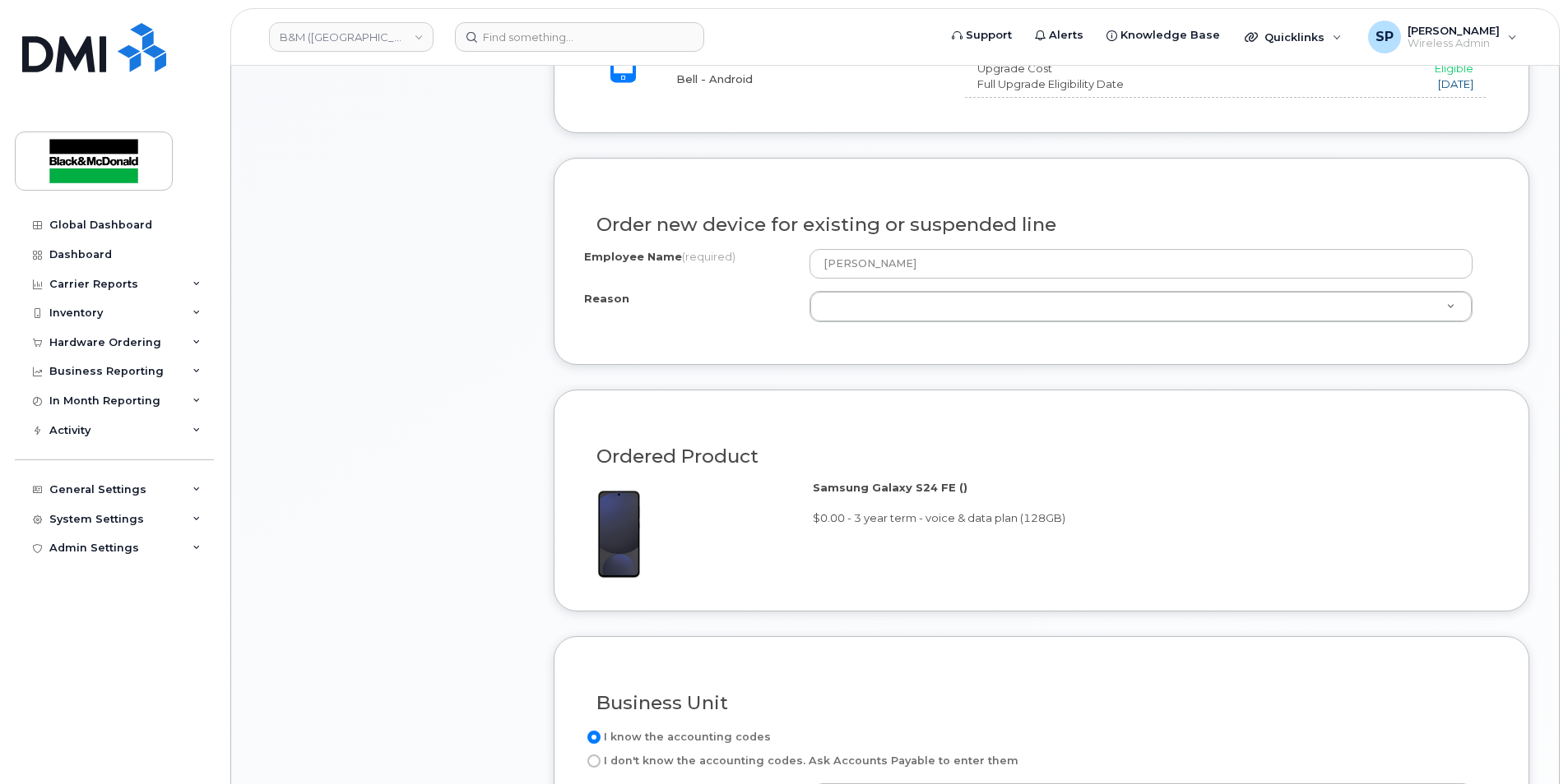
scroll to position [877, 0]
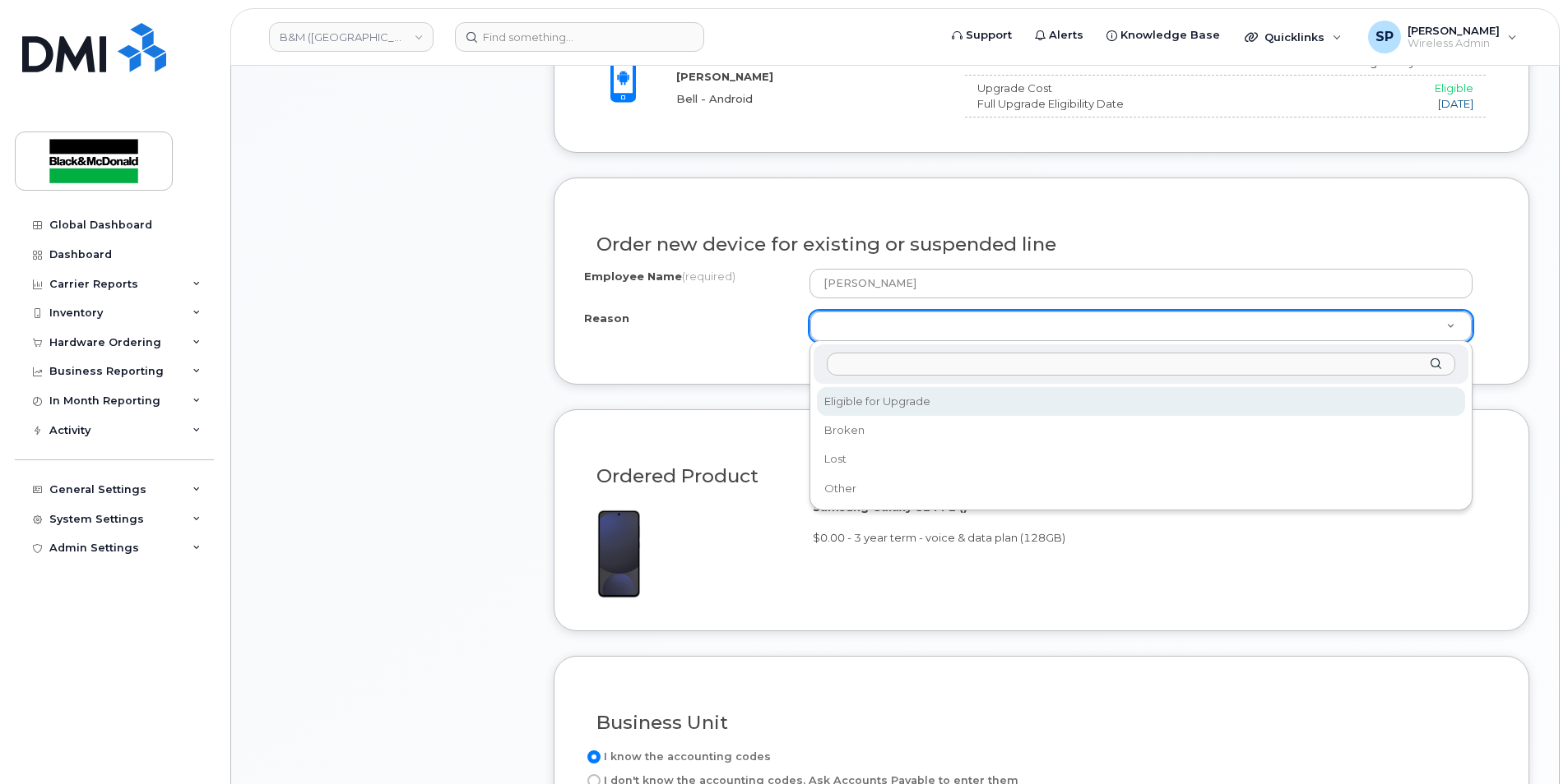
select select "eligible_for_upgrade"
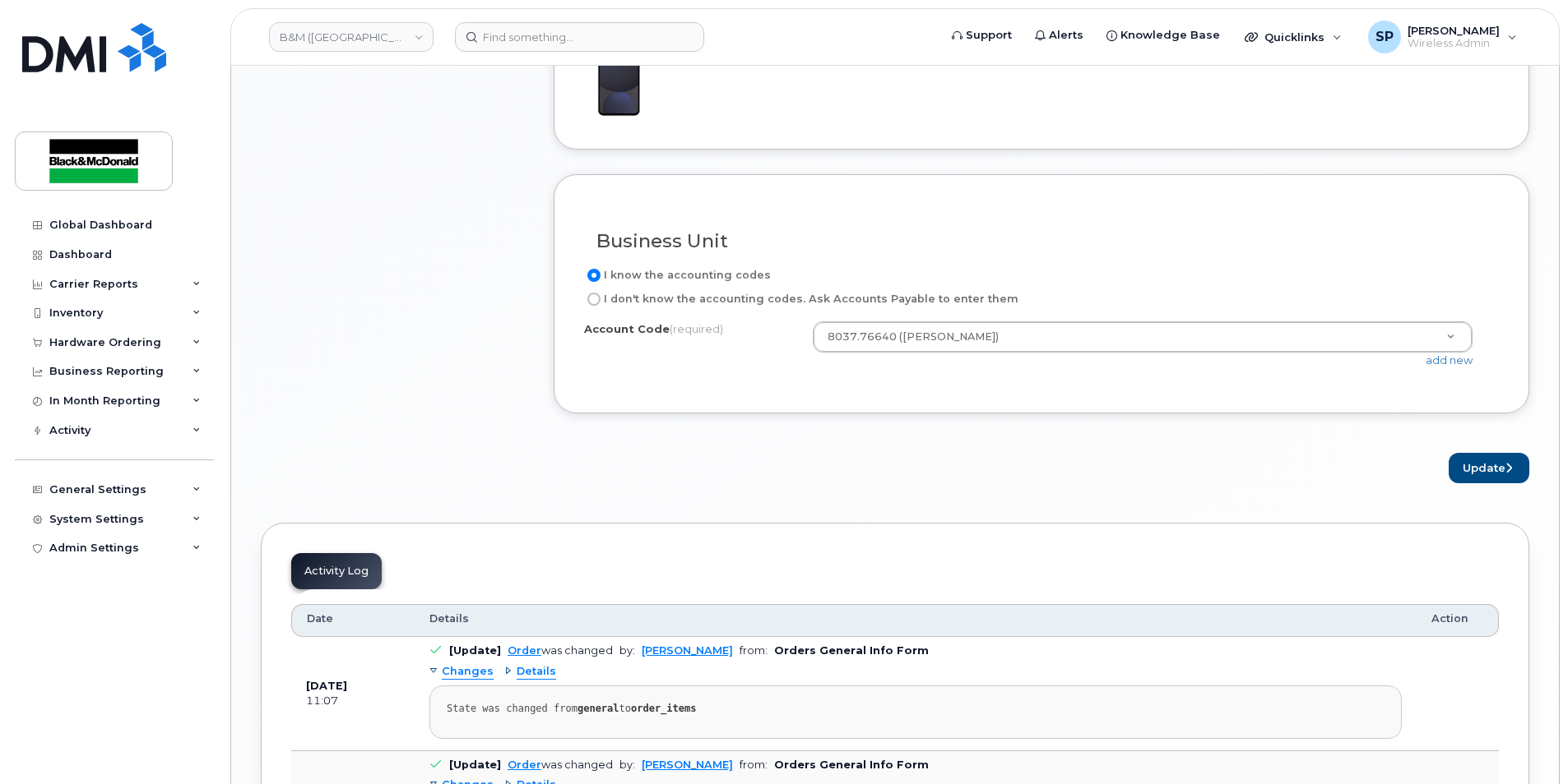
scroll to position [1366, 0]
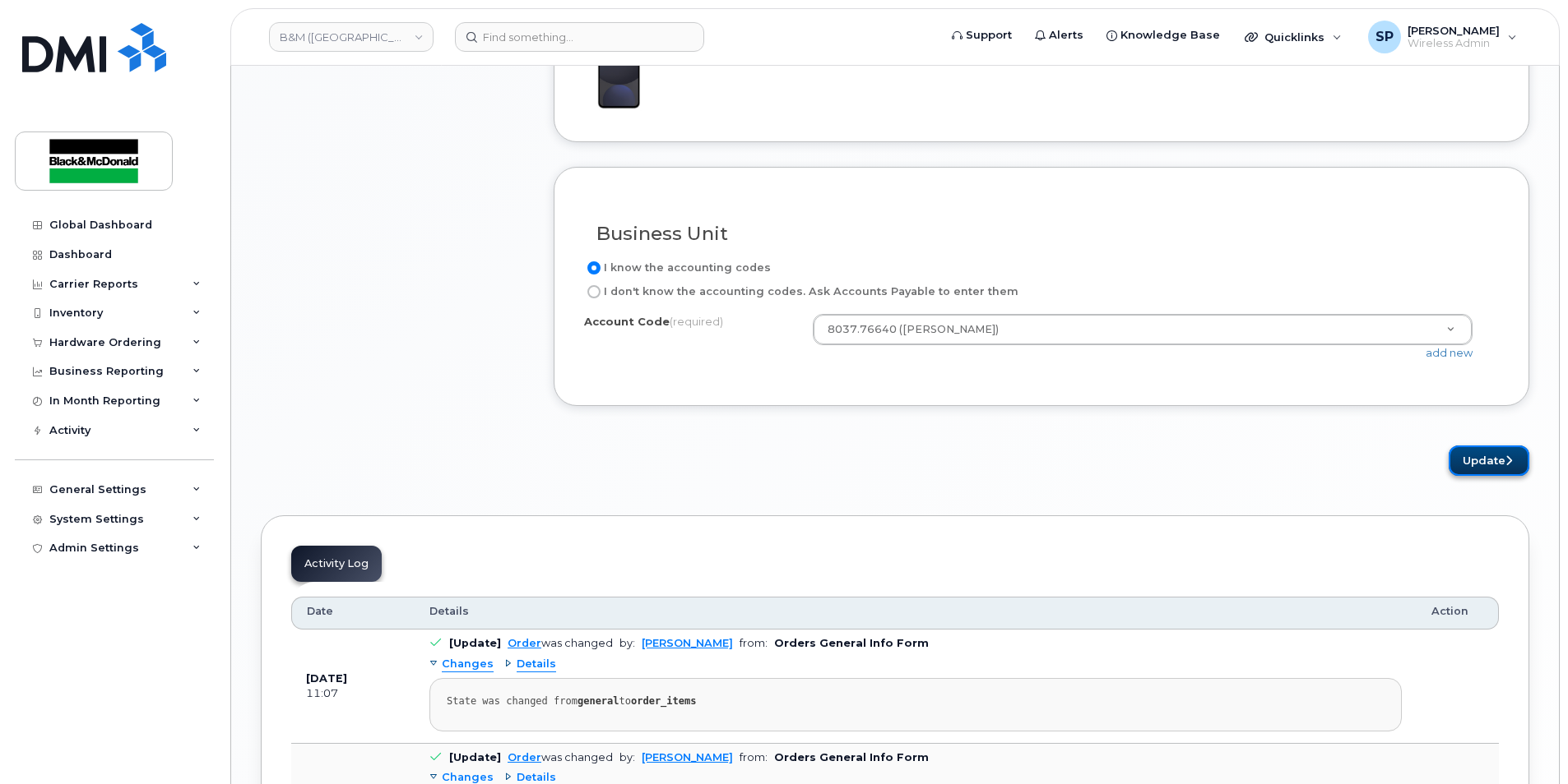
click at [1486, 472] on button "Update" at bounding box center [1488, 461] width 80 height 30
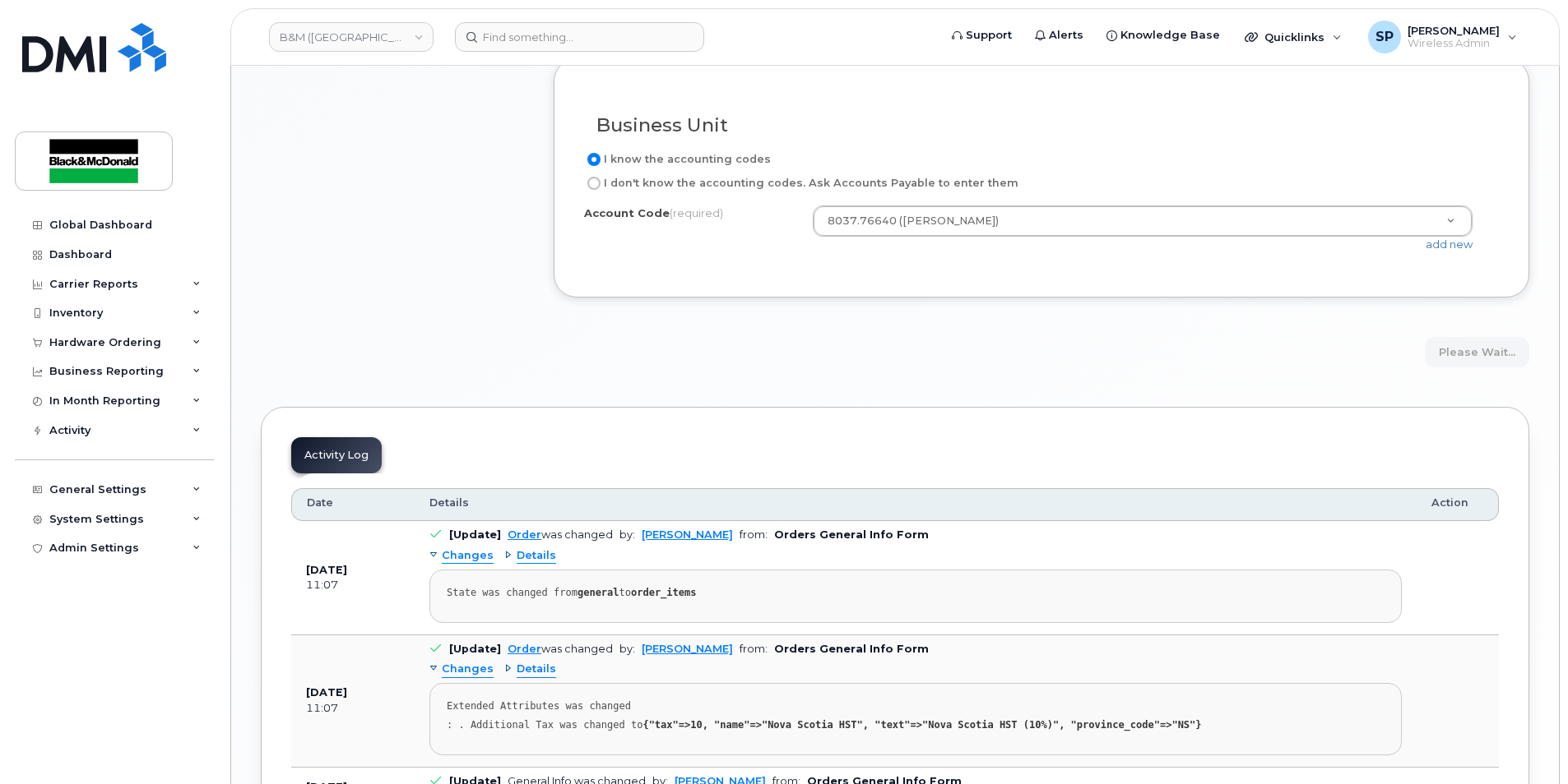
scroll to position [1420, 0]
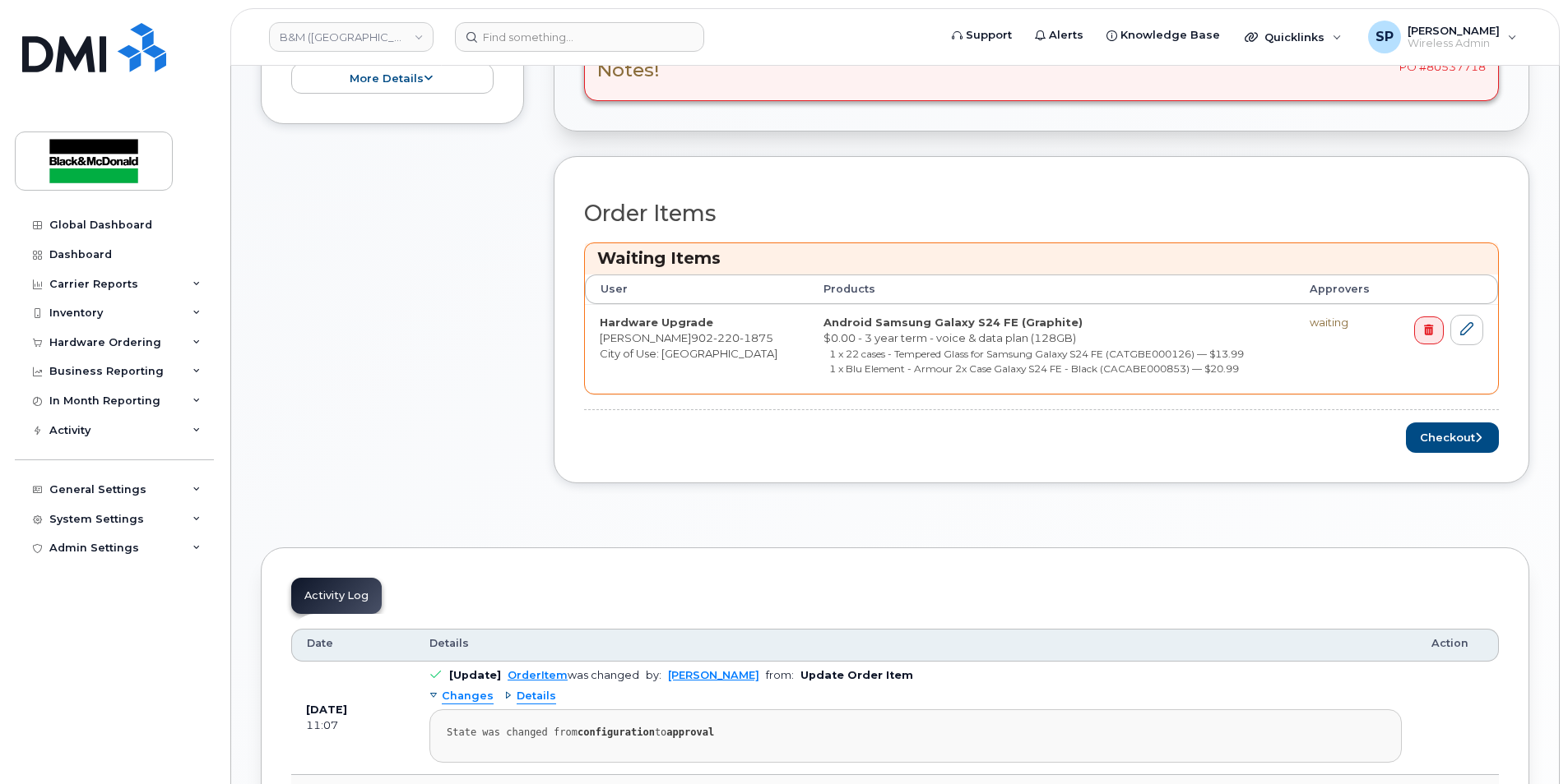
scroll to position [885, 0]
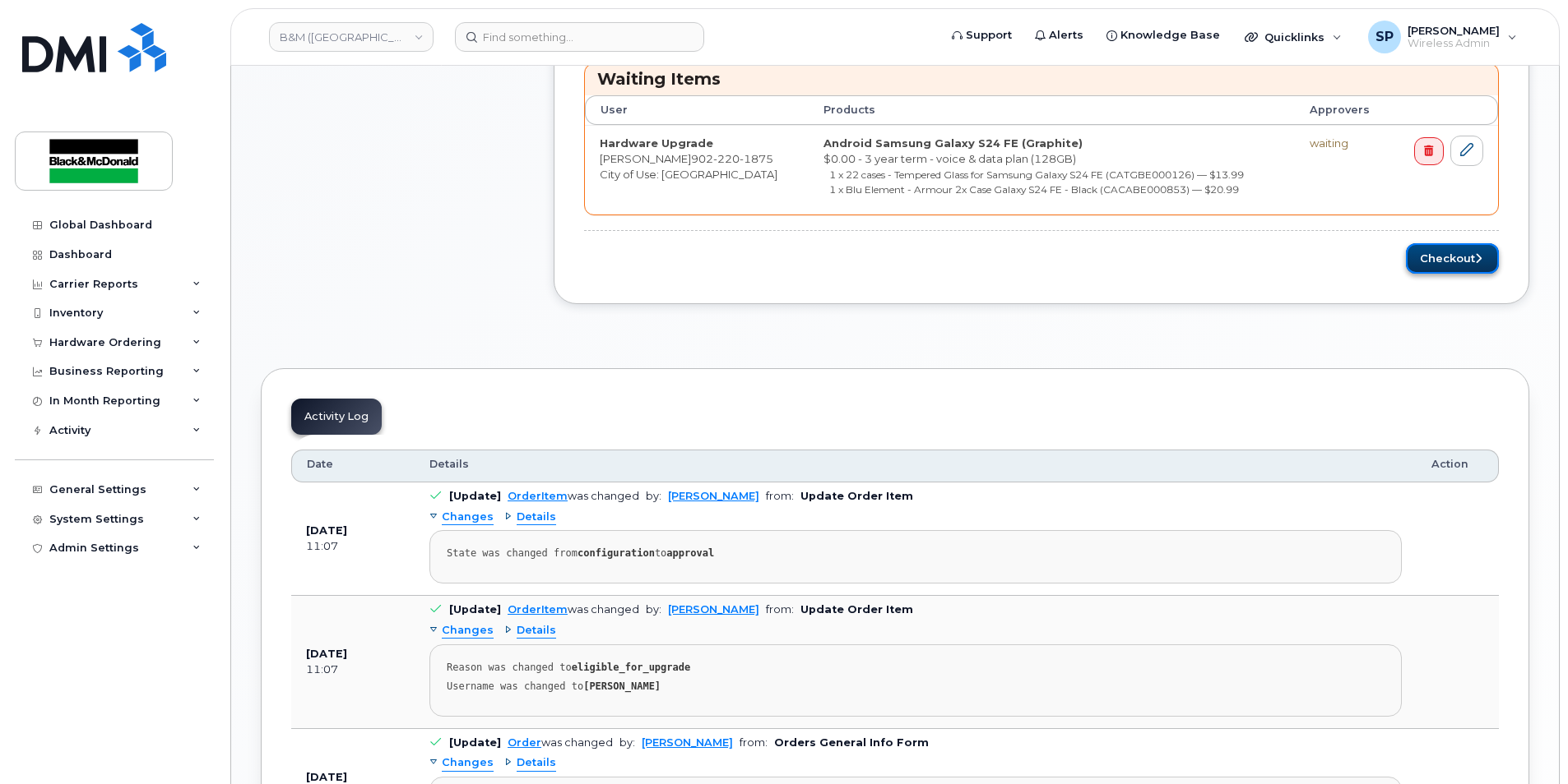
click at [1432, 261] on button "Checkout" at bounding box center [1452, 258] width 93 height 30
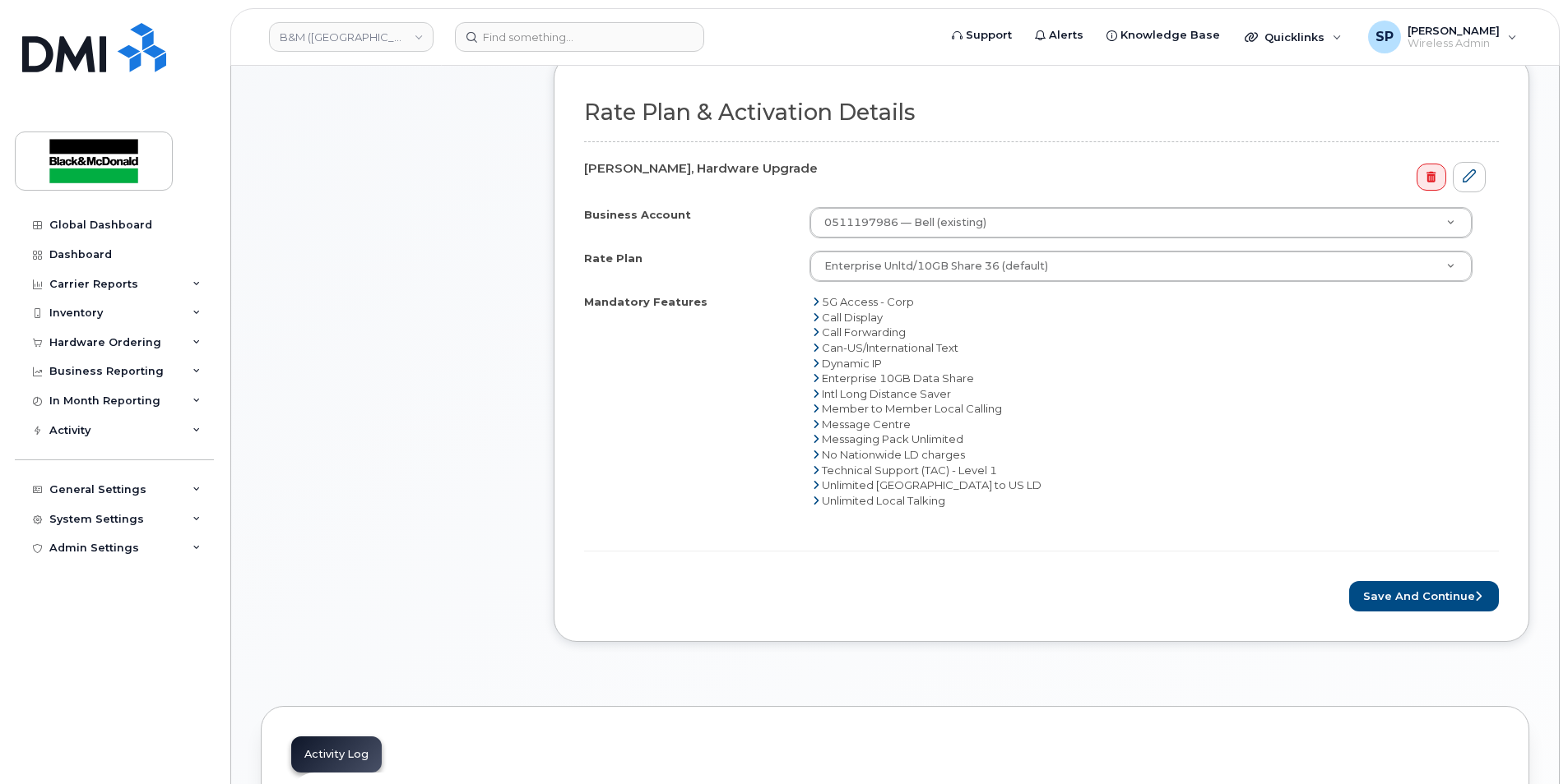
scroll to position [823, 0]
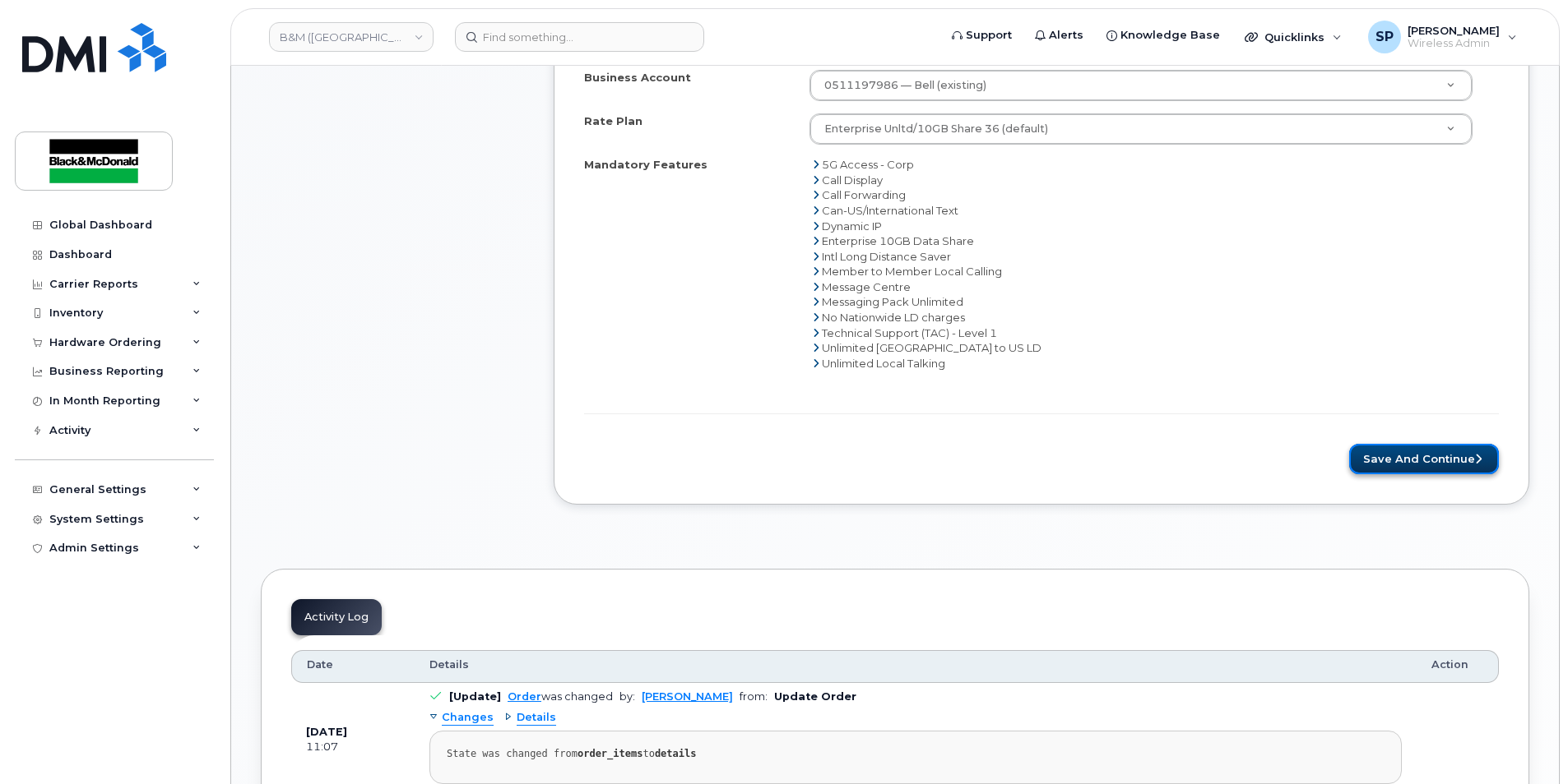
click at [1445, 458] on button "Save and Continue" at bounding box center [1423, 459] width 149 height 30
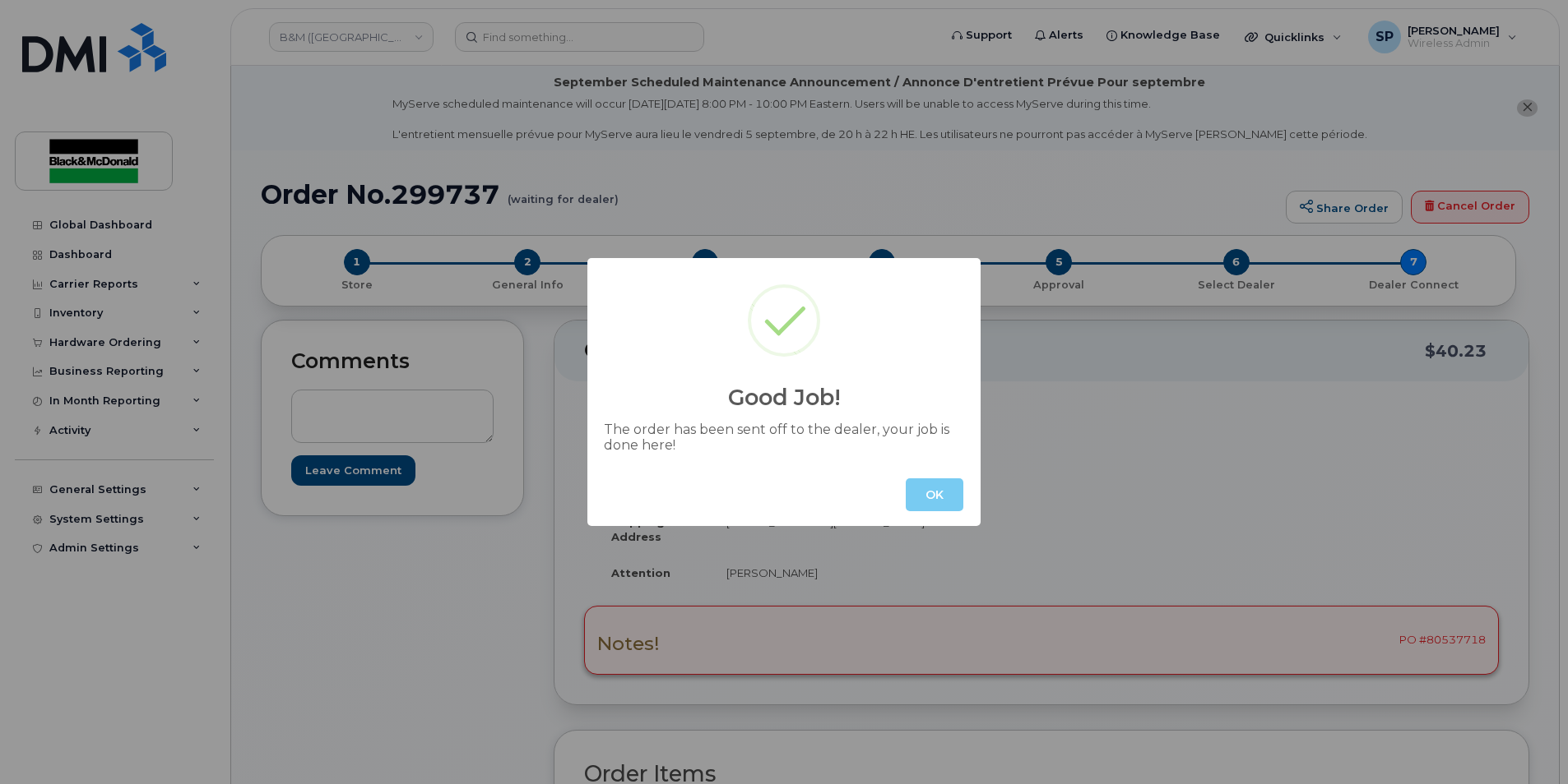
click at [929, 506] on button "OK" at bounding box center [934, 495] width 58 height 33
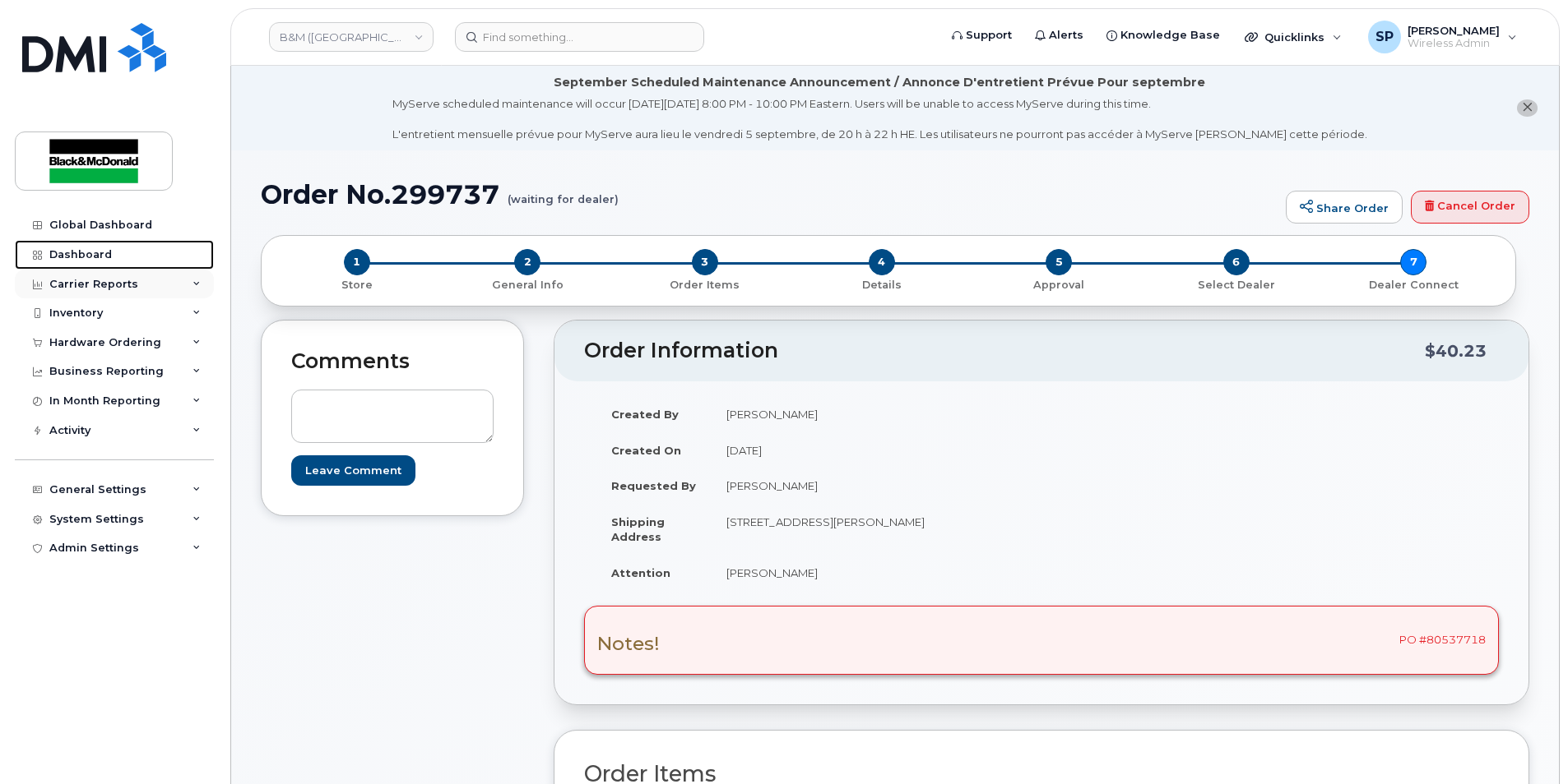
drag, startPoint x: 92, startPoint y: 265, endPoint x: 61, endPoint y: 273, distance: 32.0
click at [92, 265] on link "Dashboard" at bounding box center [114, 254] width 199 height 29
